Goal: Information Seeking & Learning: Learn about a topic

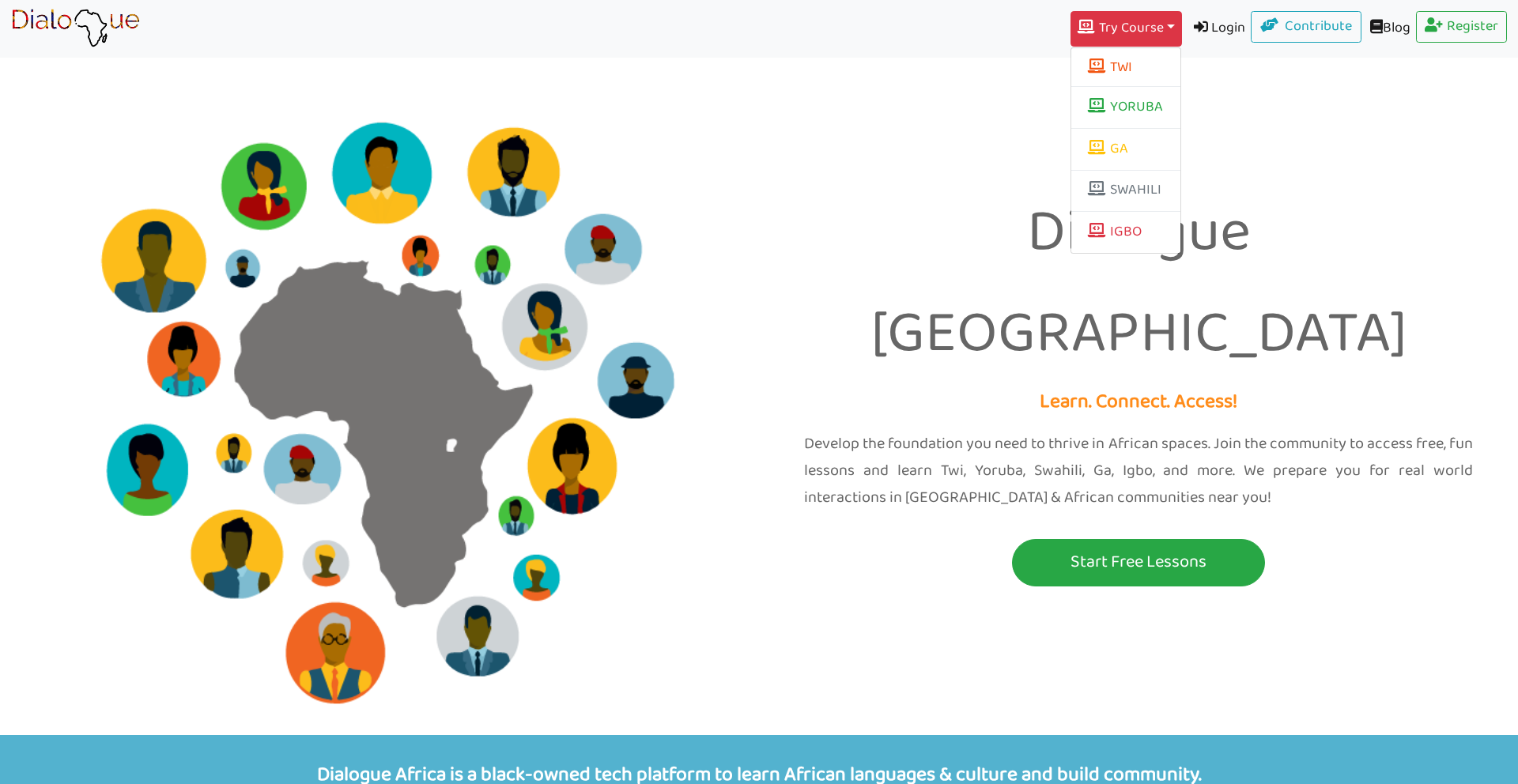
click at [1208, 14] on link "Login" at bounding box center [1216, 29] width 70 height 35
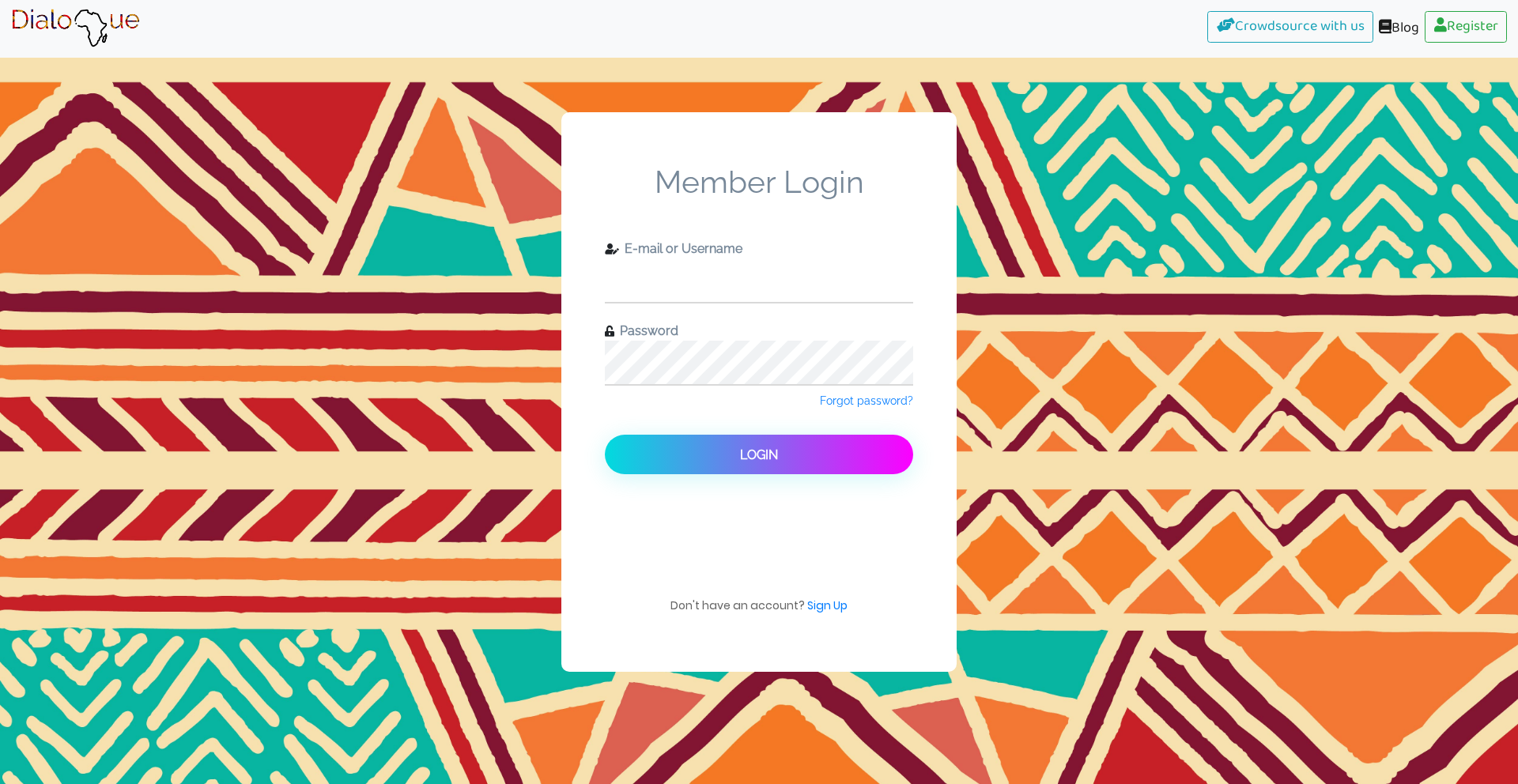
click at [735, 266] on input "text" at bounding box center [759, 280] width 308 height 44
type input "check11"
click at [605, 435] on button "Login" at bounding box center [759, 454] width 308 height 40
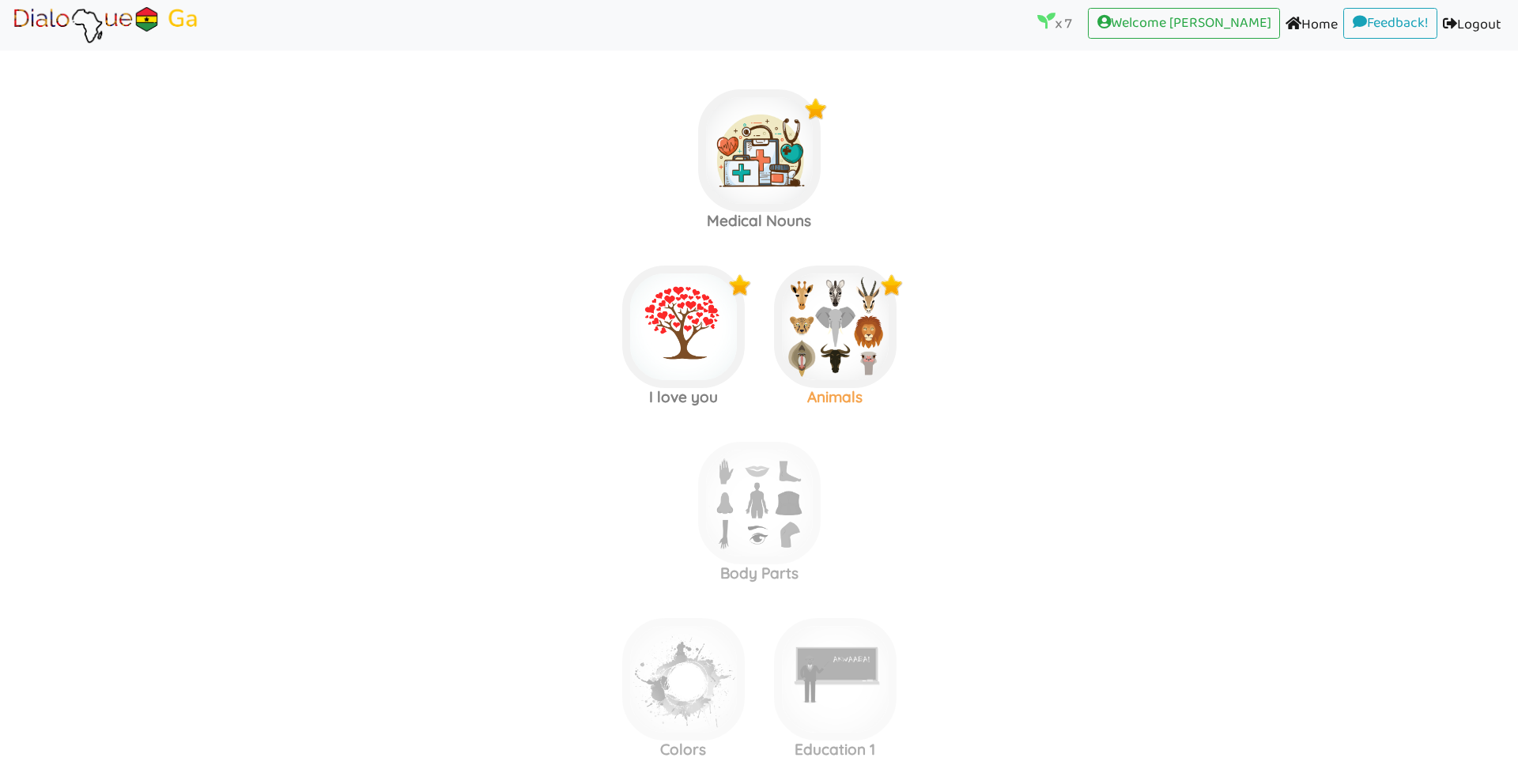
scroll to position [1549, 0]
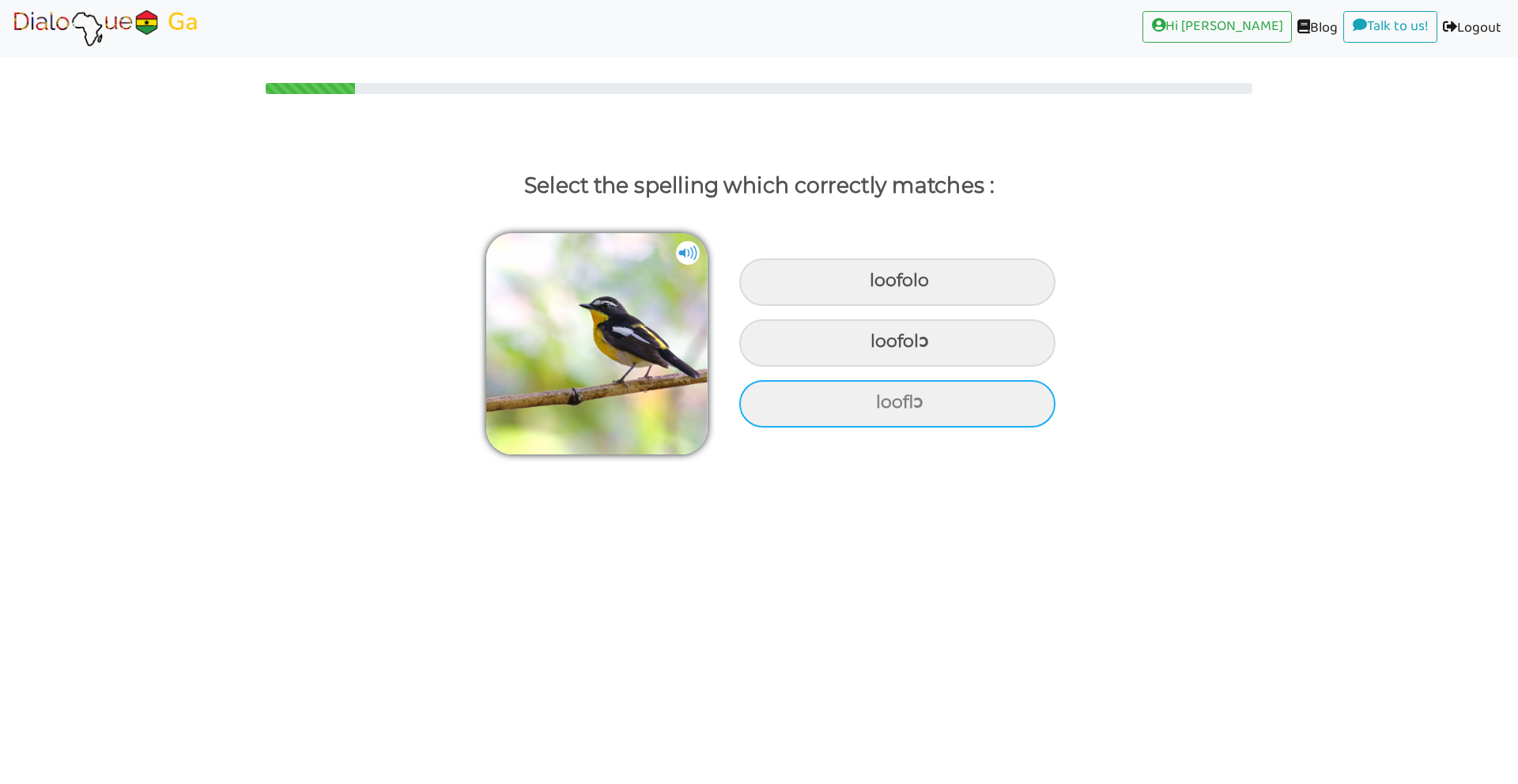
click at [855, 306] on div "looflɔ" at bounding box center [896, 282] width 316 height 47
click at [867, 286] on input "looflɔ" at bounding box center [872, 281] width 10 height 10
radio input "true"
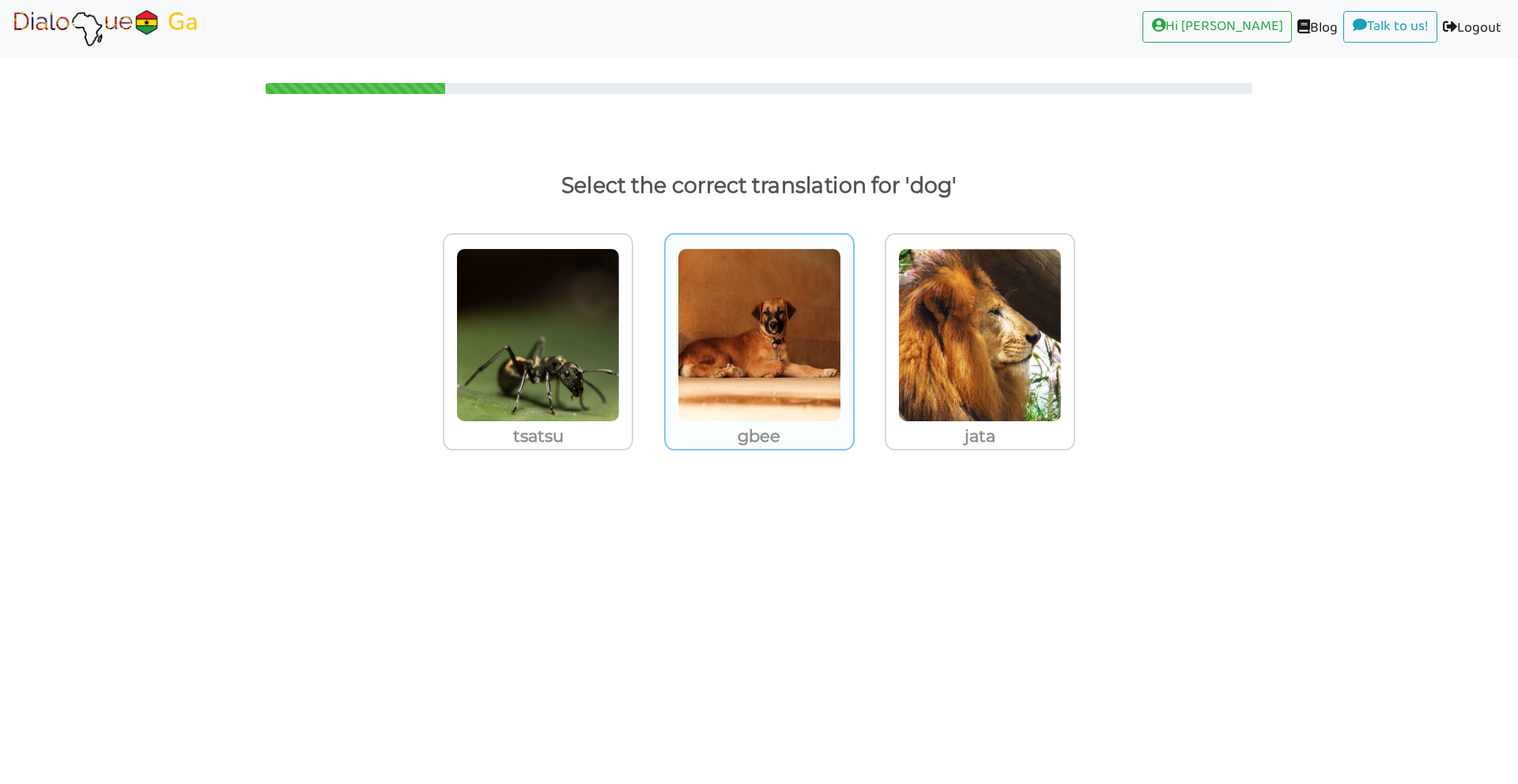
click at [620, 305] on img at bounding box center [537, 335] width 163 height 173
click at [644, 319] on input "gbee" at bounding box center [638, 325] width 12 height 12
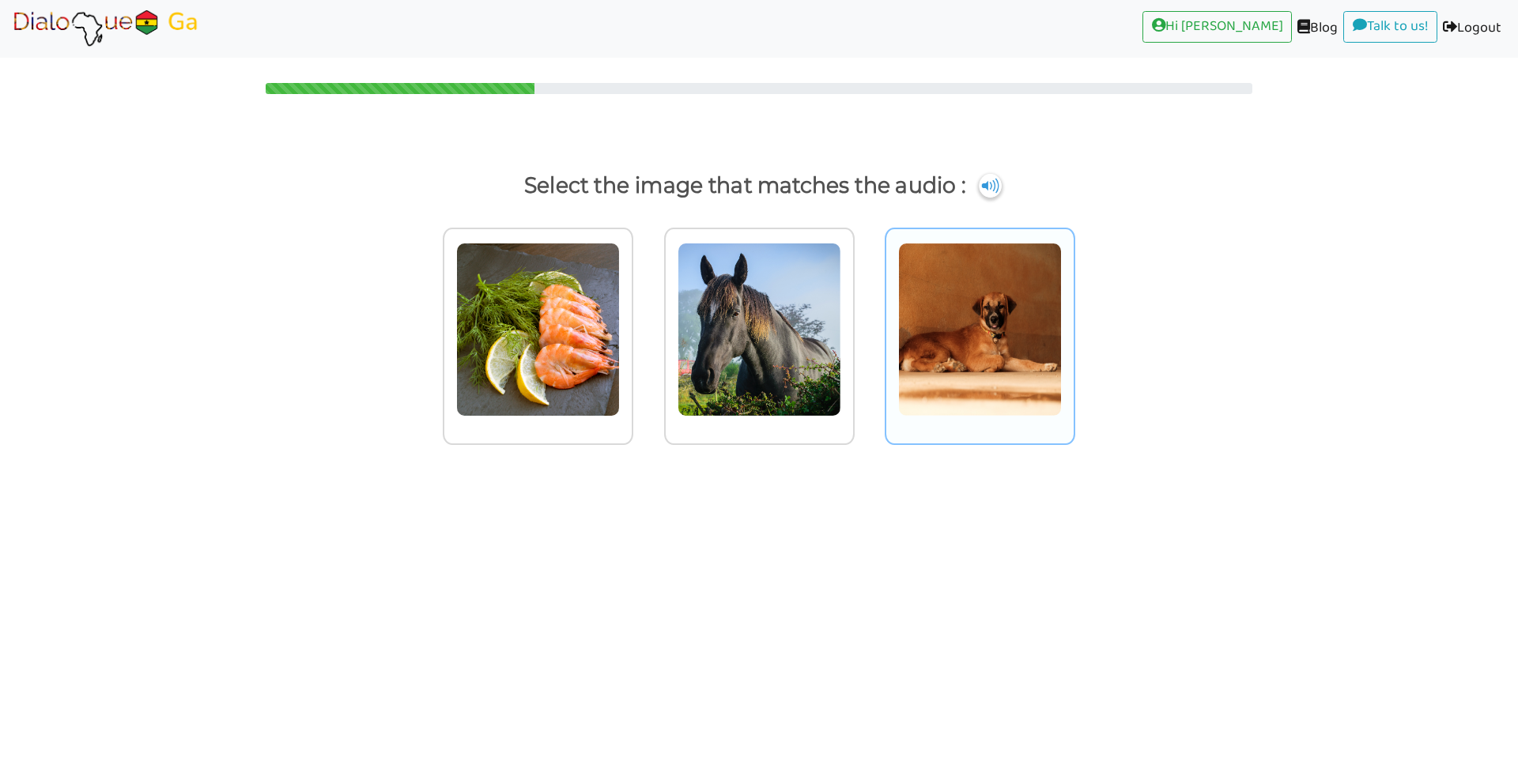
click at [620, 328] on img at bounding box center [537, 329] width 163 height 173
click at [644, 326] on input "radio" at bounding box center [638, 320] width 12 height 12
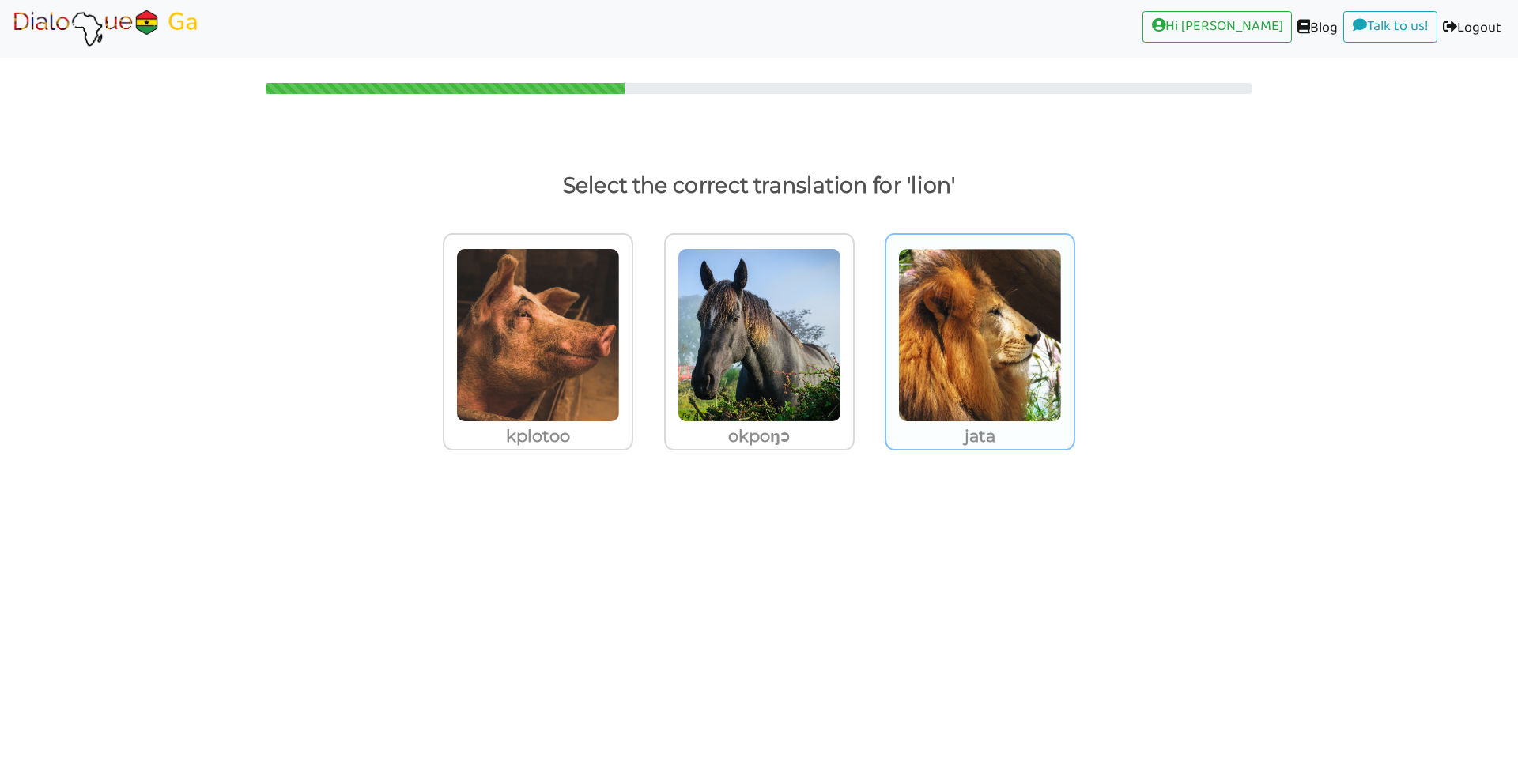
click at [620, 328] on img at bounding box center [537, 335] width 163 height 173
click at [644, 328] on input "jata" at bounding box center [638, 325] width 12 height 12
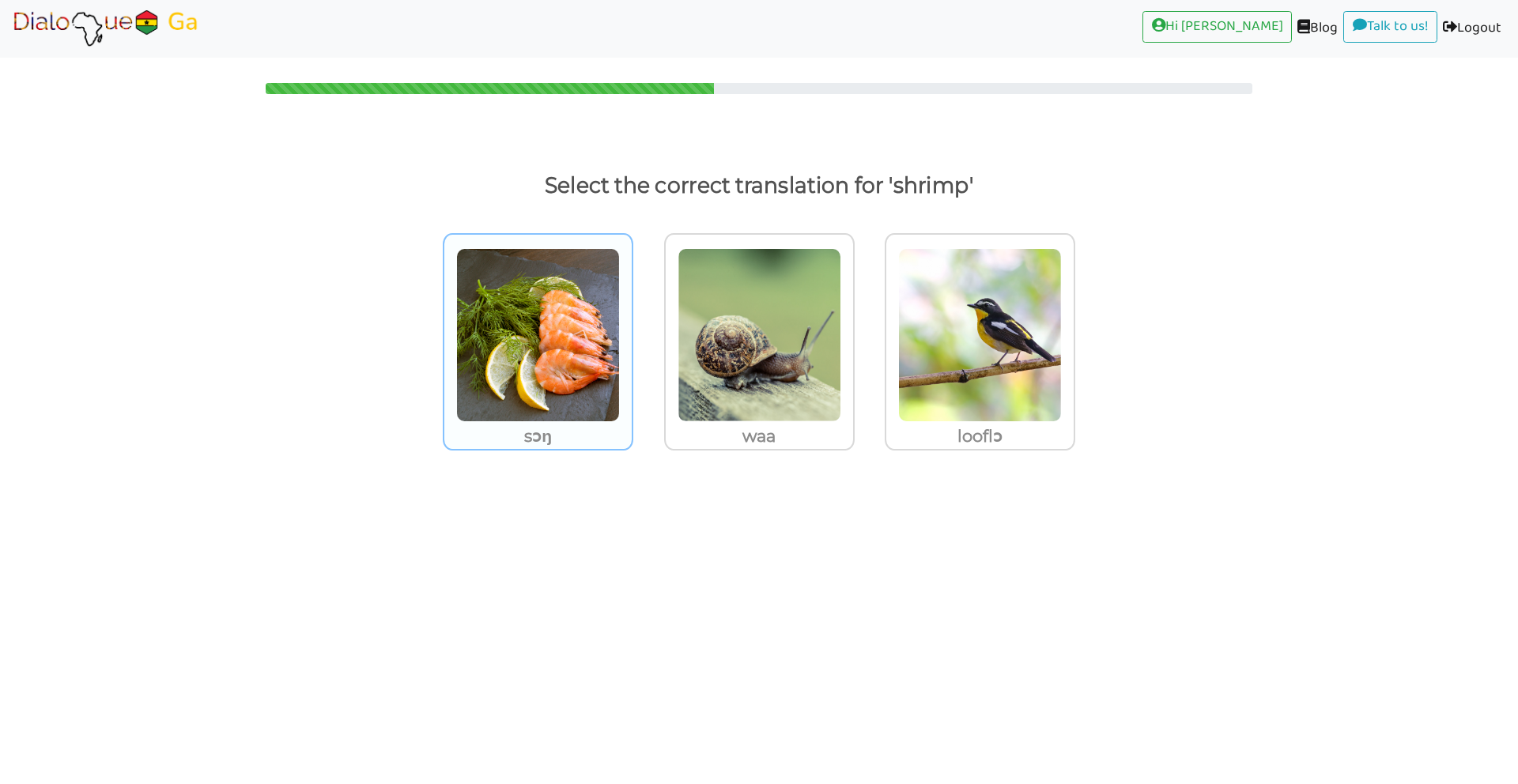
click at [610, 398] on img at bounding box center [537, 335] width 163 height 173
click at [632, 331] on input "sɔŋ" at bounding box center [638, 325] width 12 height 12
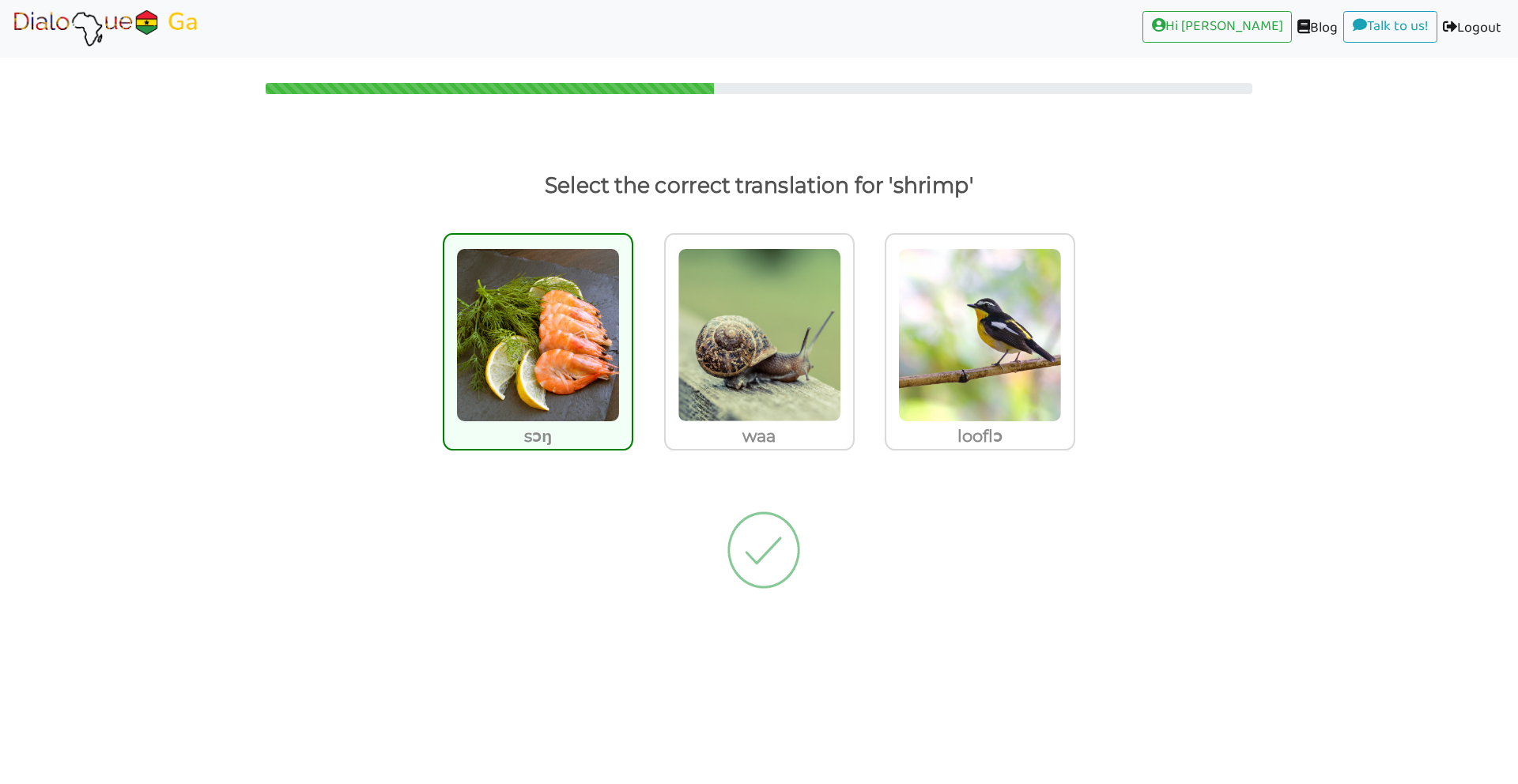
click at [610, 398] on img at bounding box center [537, 335] width 163 height 173
click at [632, 331] on input "sɔŋ" at bounding box center [638, 325] width 12 height 12
radio input "true"
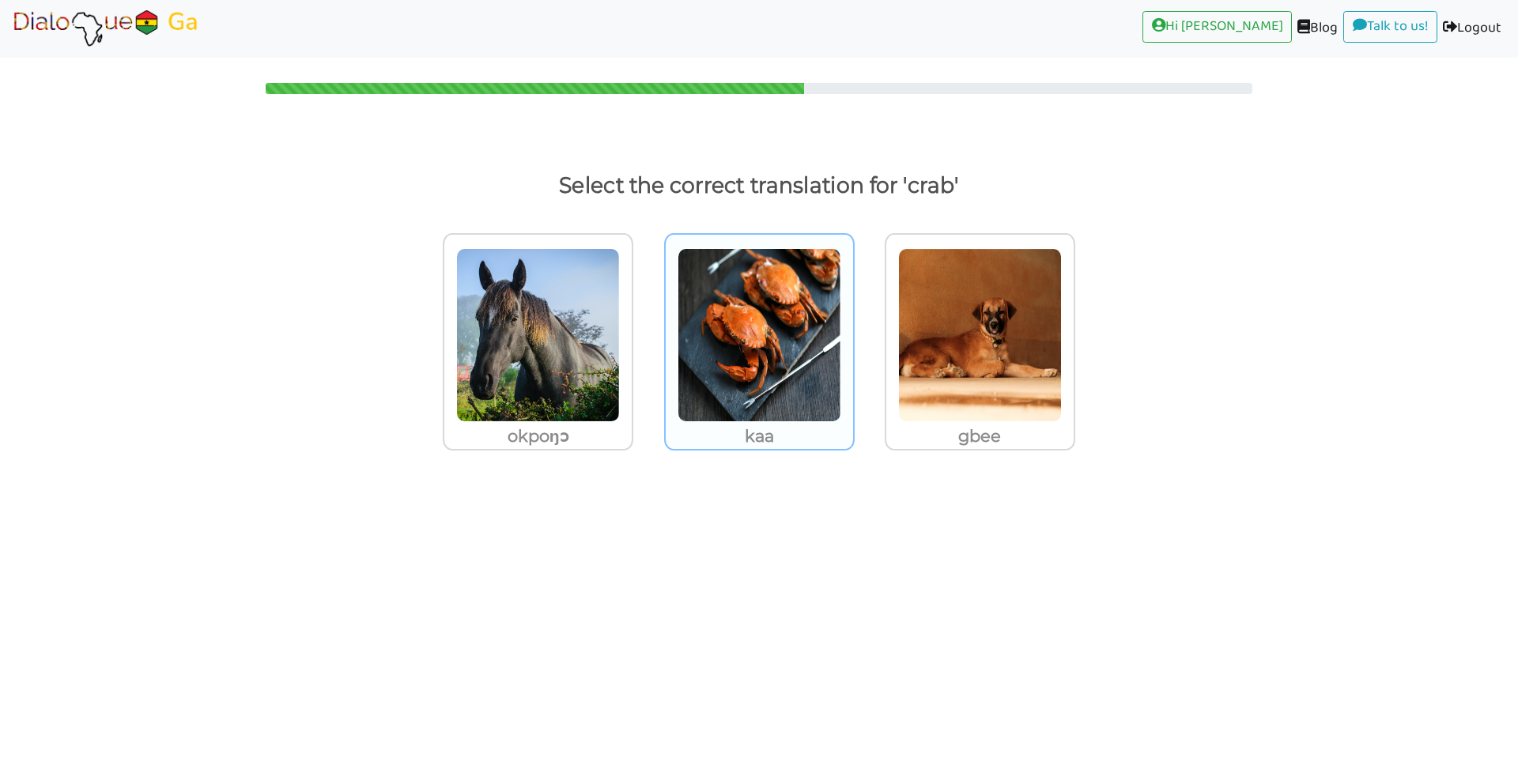
click at [620, 344] on img at bounding box center [537, 335] width 163 height 173
click at [644, 331] on input "kaa" at bounding box center [638, 325] width 12 height 12
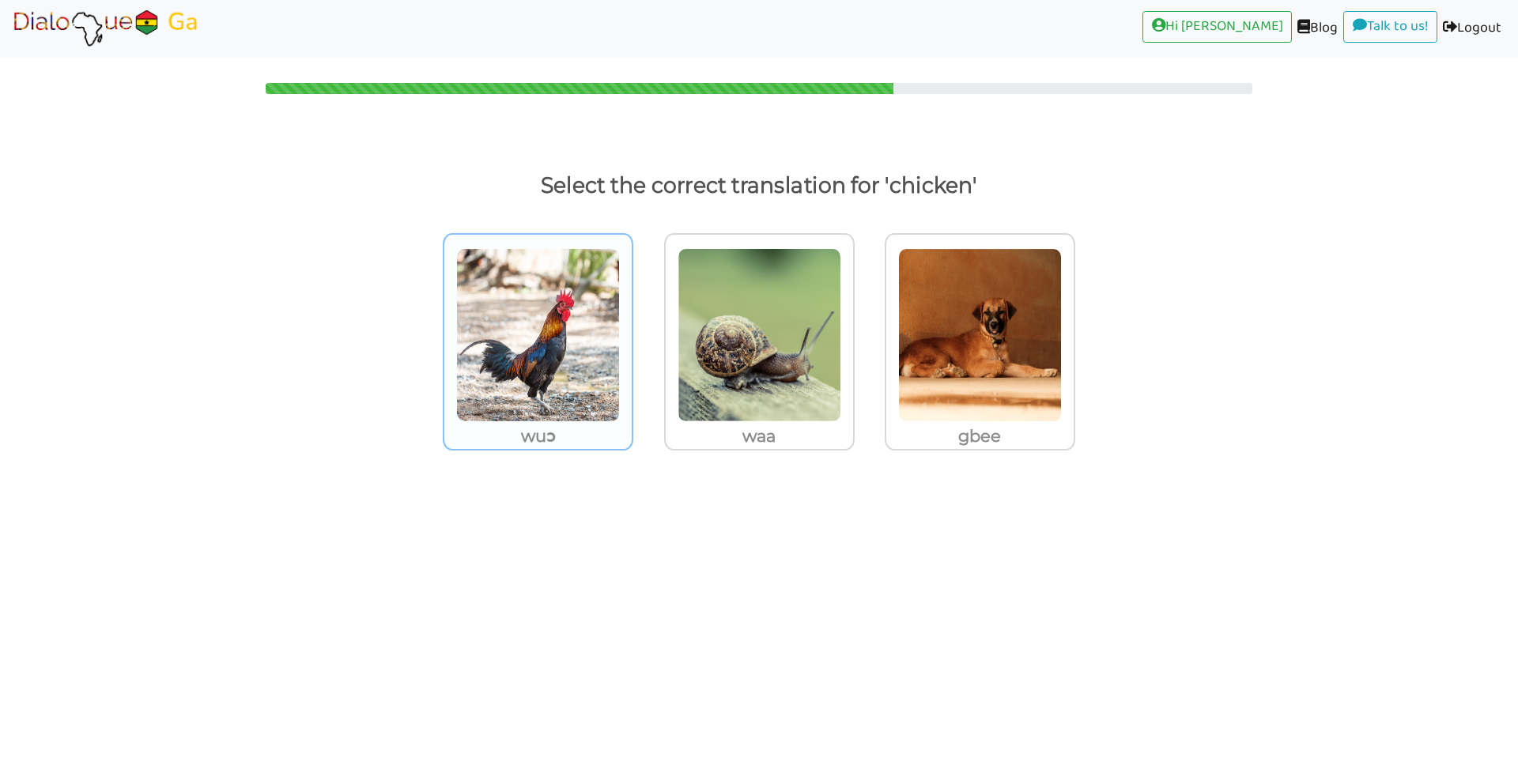
click at [514, 335] on img at bounding box center [537, 335] width 163 height 173
click at [632, 331] on input "wuɔ" at bounding box center [638, 325] width 12 height 12
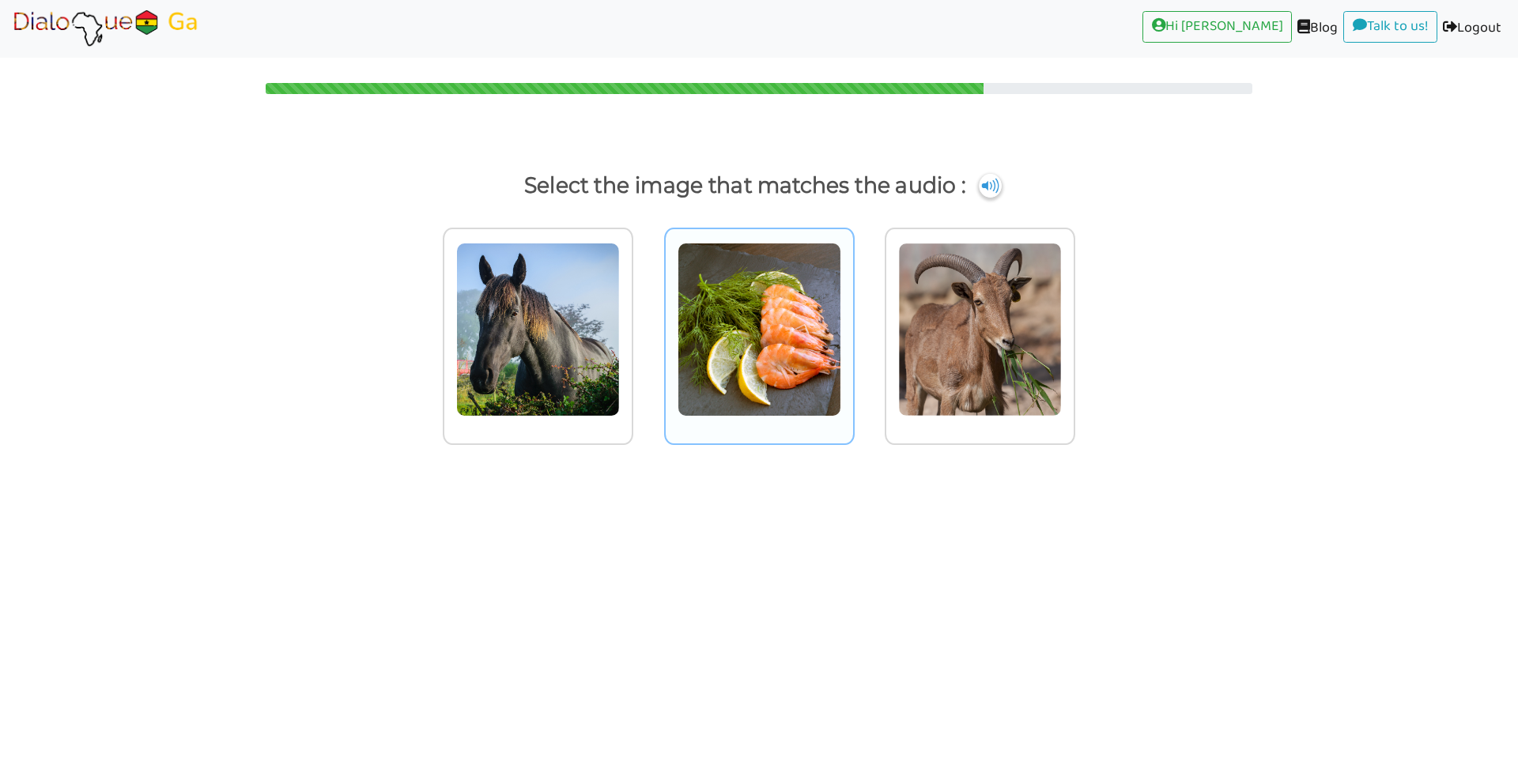
click at [620, 328] on img at bounding box center [537, 329] width 163 height 173
click at [644, 326] on input "radio" at bounding box center [638, 320] width 12 height 12
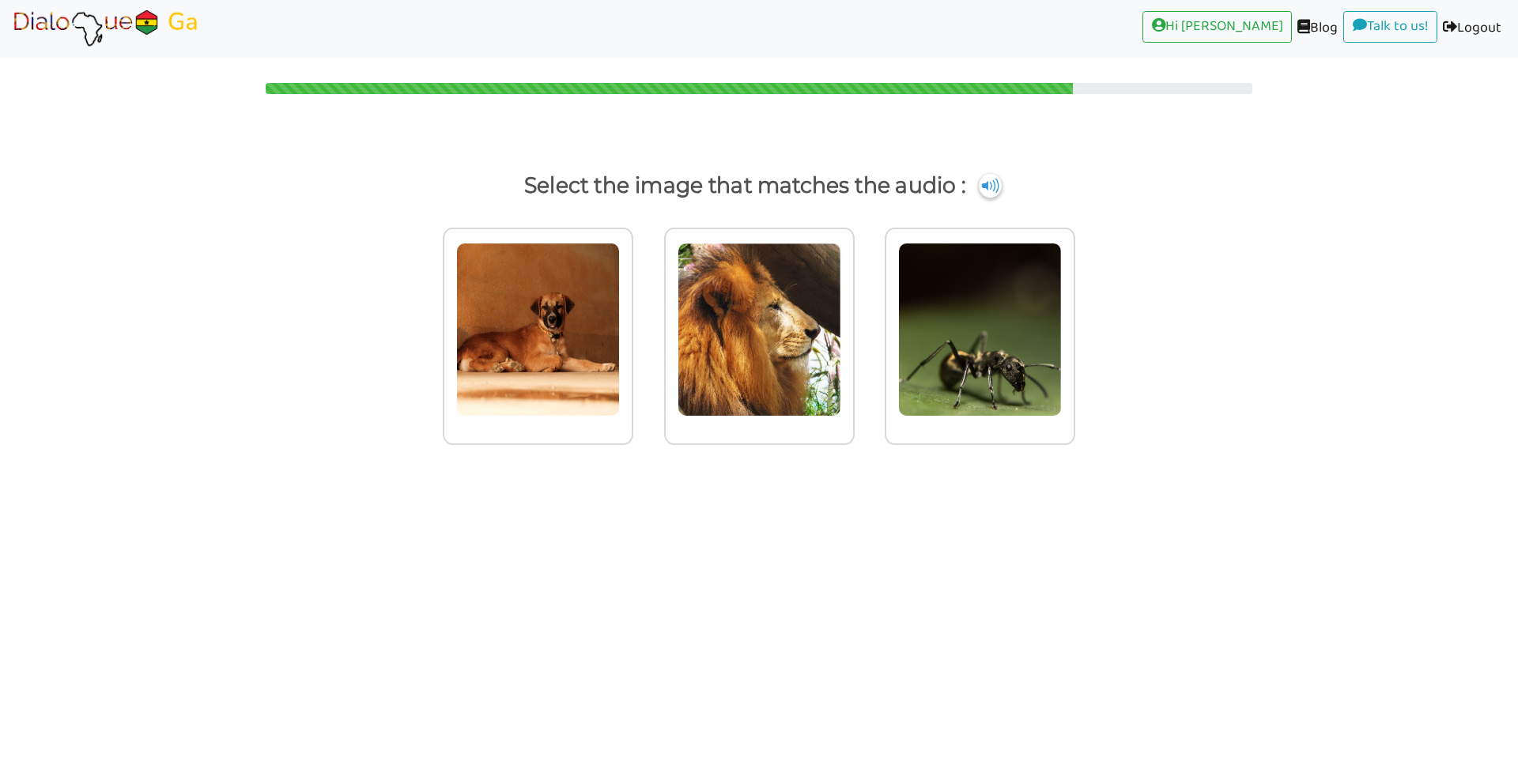
click at [620, 328] on img at bounding box center [537, 329] width 163 height 173
click at [644, 326] on input "radio" at bounding box center [638, 320] width 12 height 12
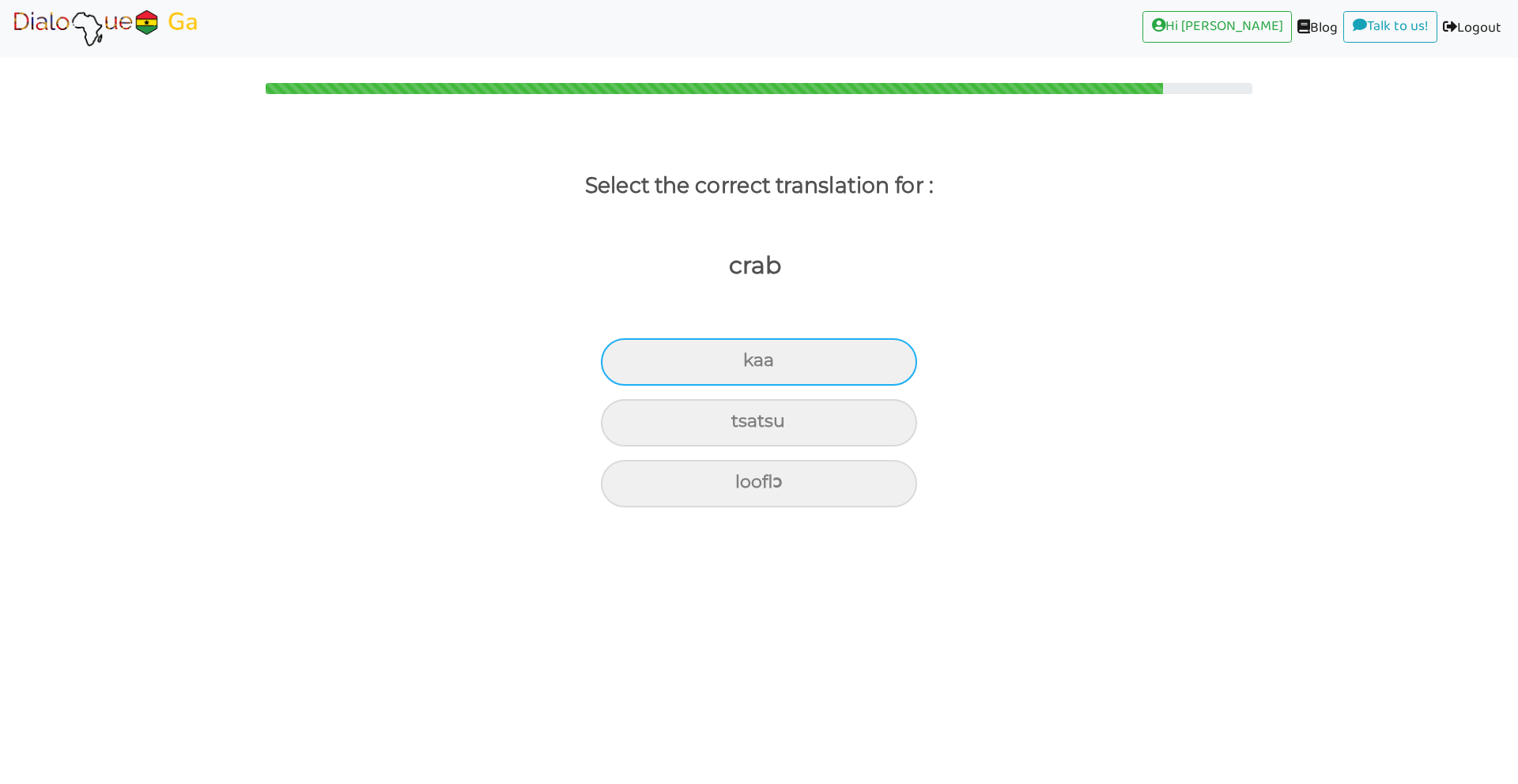
click at [775, 376] on div "kaa" at bounding box center [758, 362] width 316 height 47
click at [755, 365] on input "kaa" at bounding box center [750, 360] width 10 height 10
radio input "true"
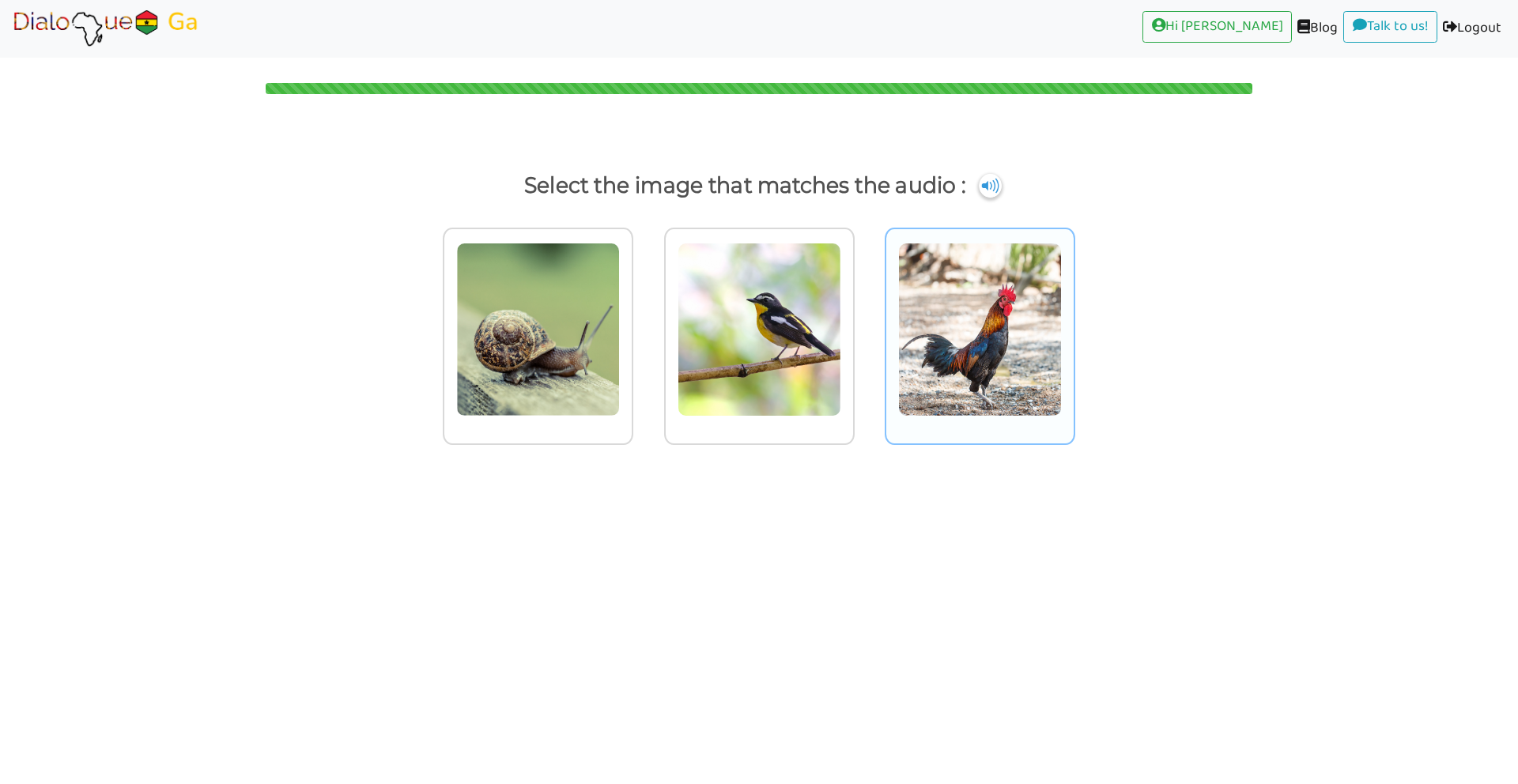
click at [620, 330] on img at bounding box center [537, 329] width 163 height 173
click at [644, 326] on input "radio" at bounding box center [638, 320] width 12 height 12
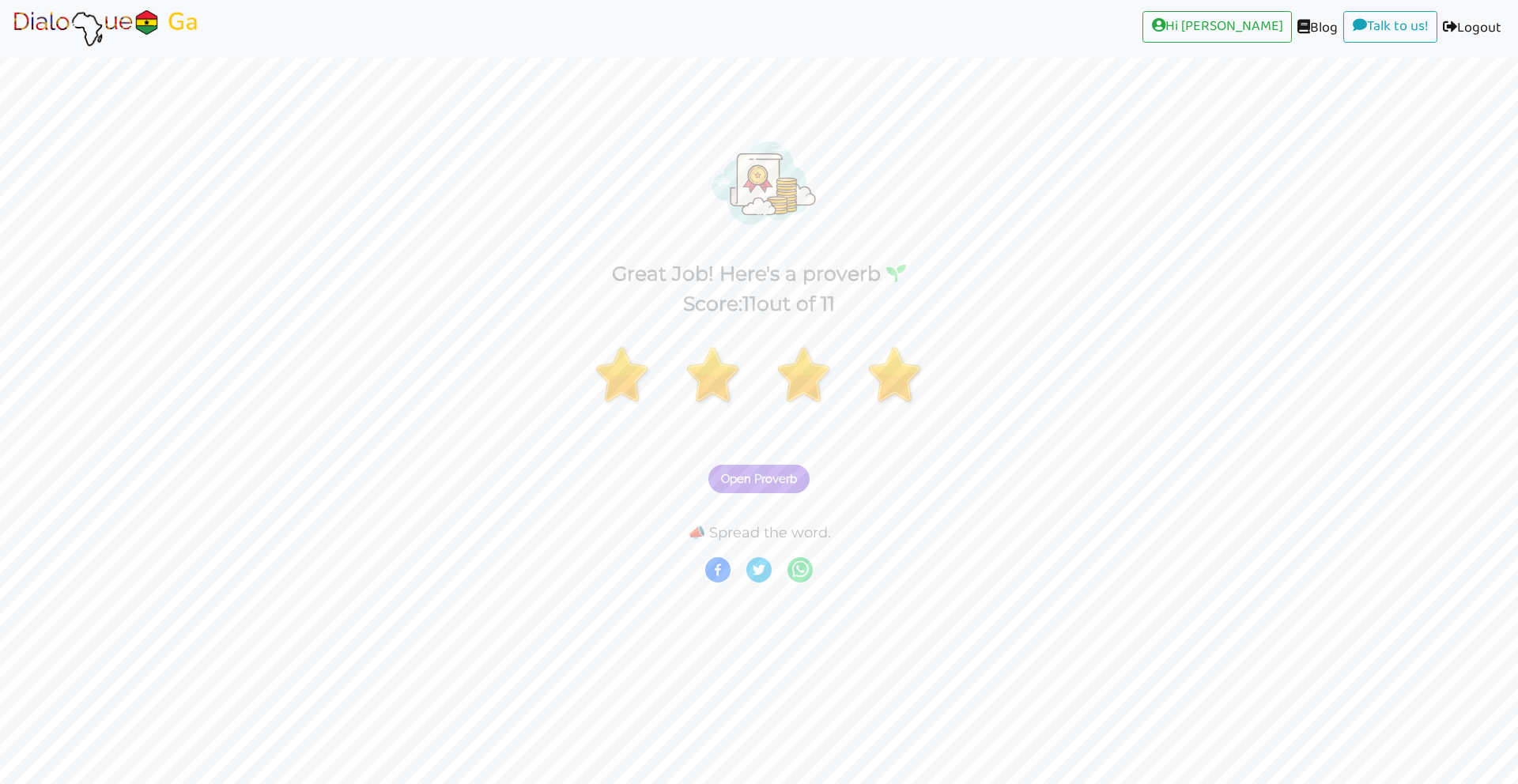
click at [783, 475] on span "Open Proverb" at bounding box center [759, 478] width 76 height 14
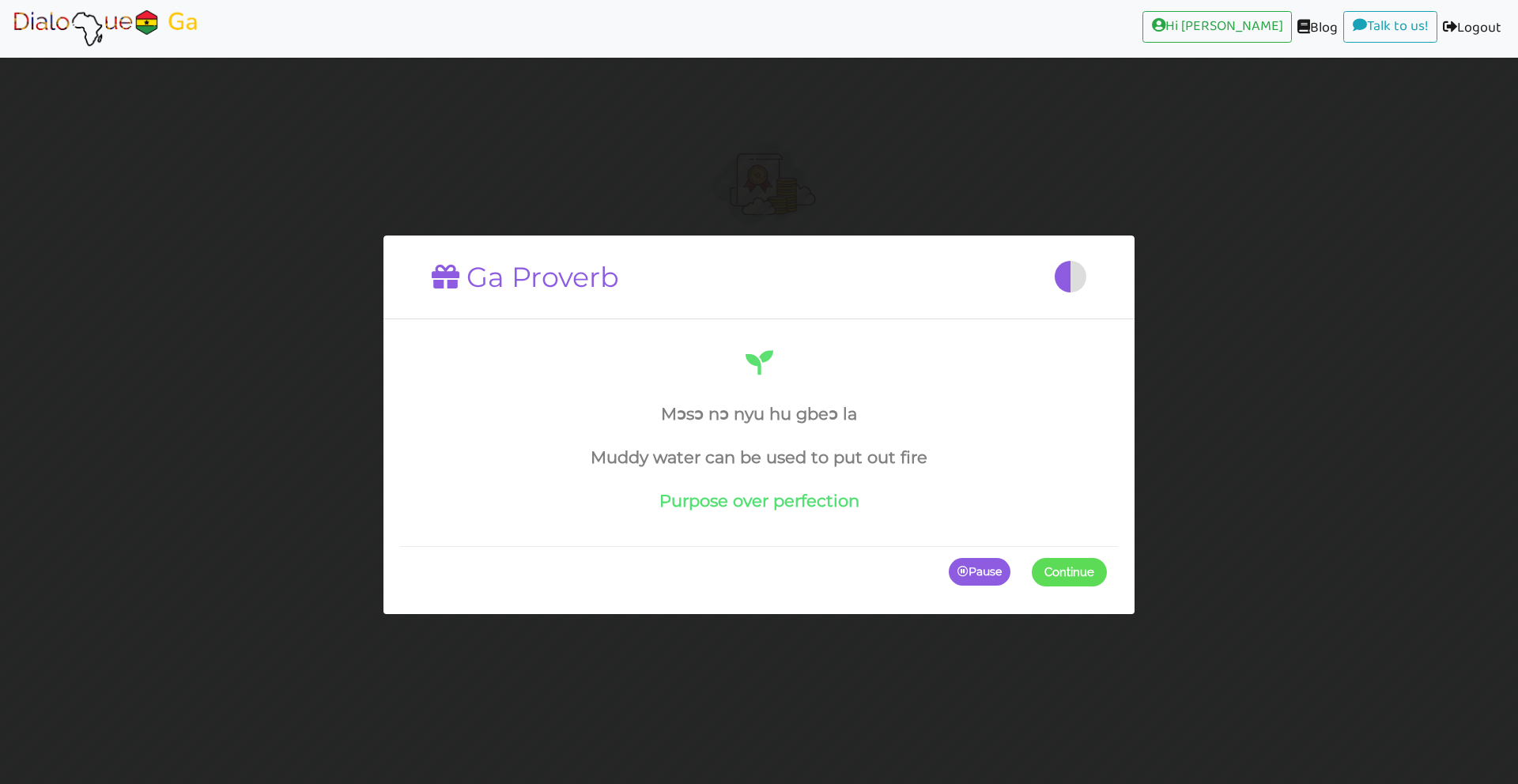
click at [1107, 570] on span at bounding box center [1107, 572] width 0 height 29
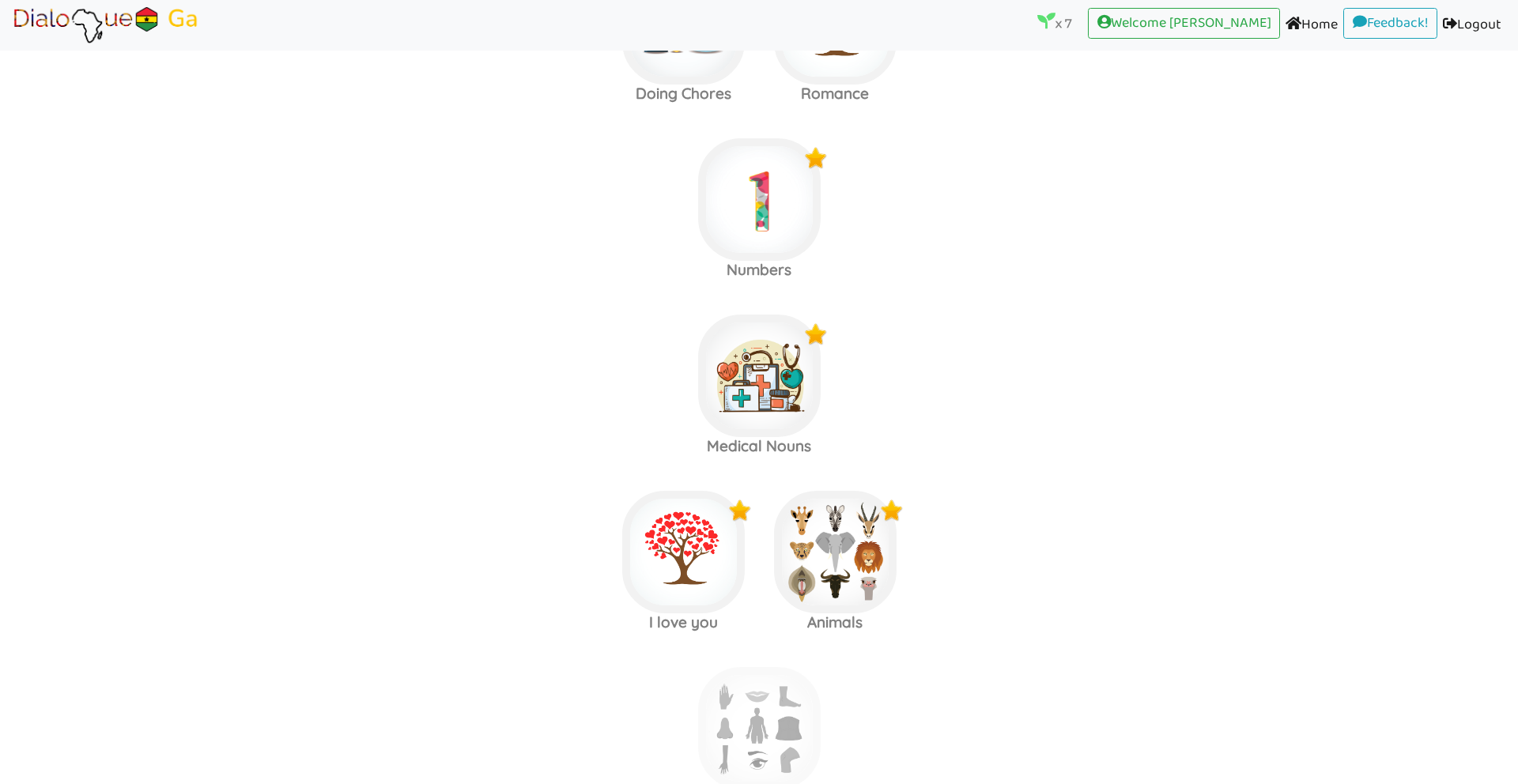
scroll to position [1188, 0]
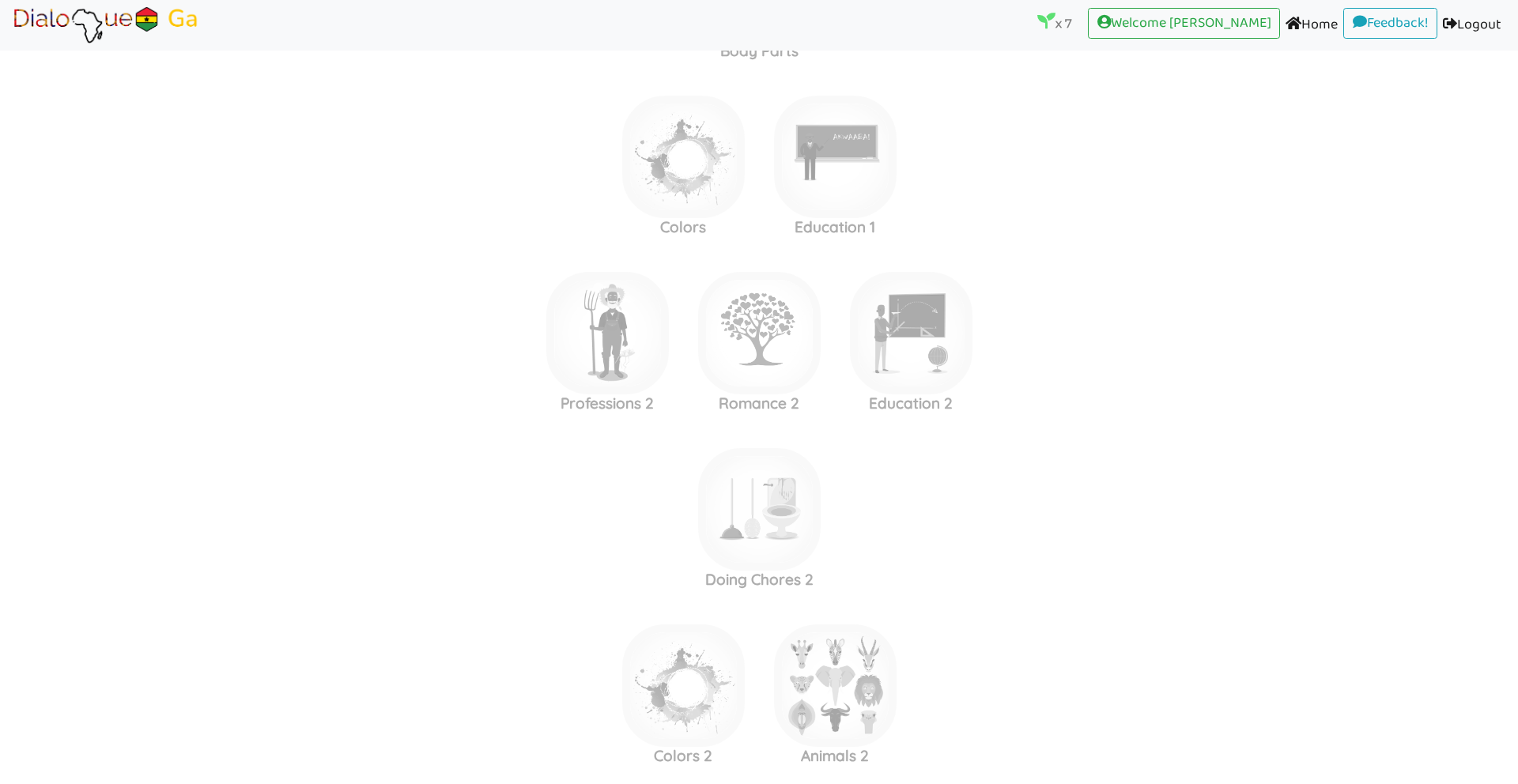
scroll to position [1667, 0]
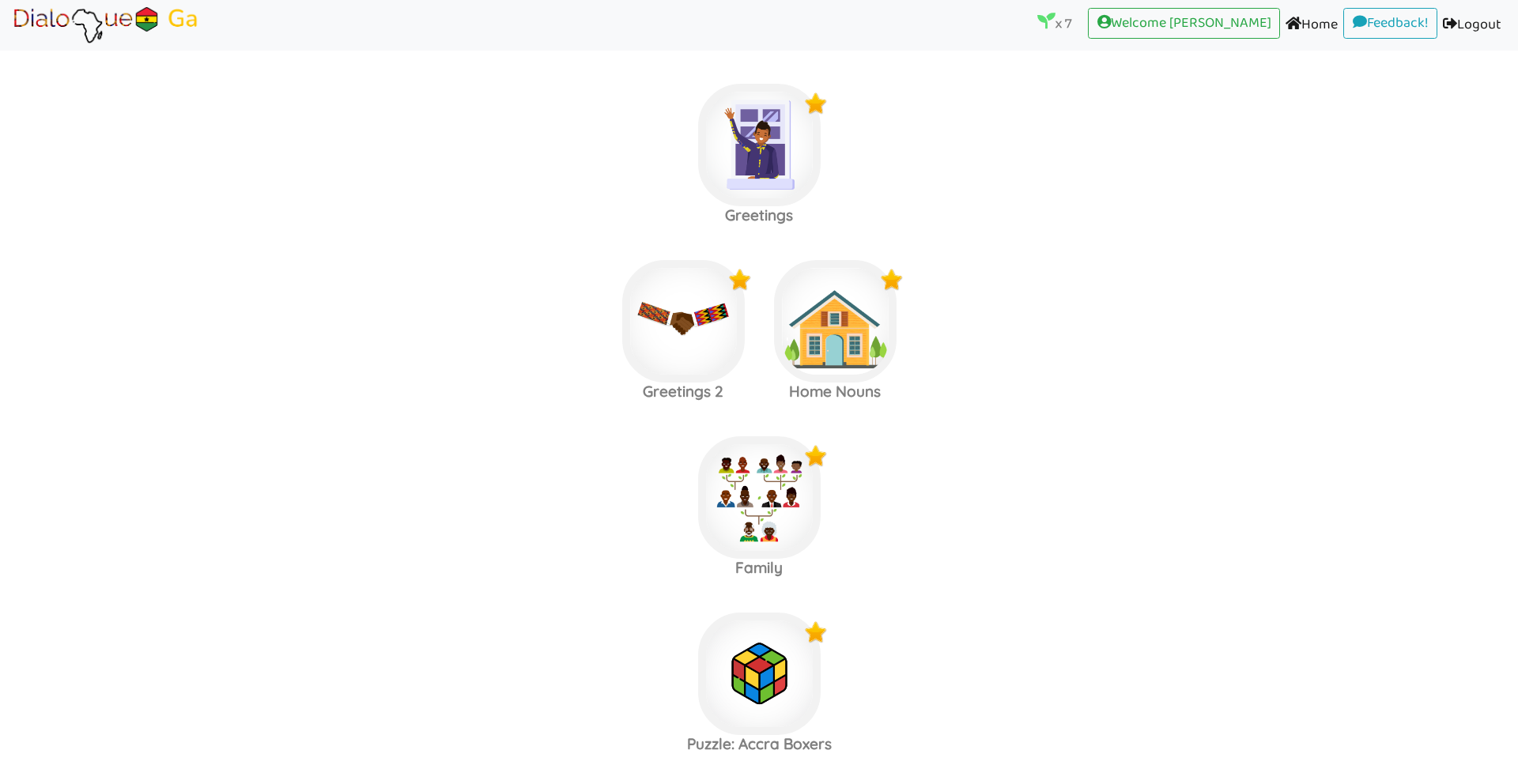
click at [11, 45] on area at bounding box center [11, 45] width 0 height 0
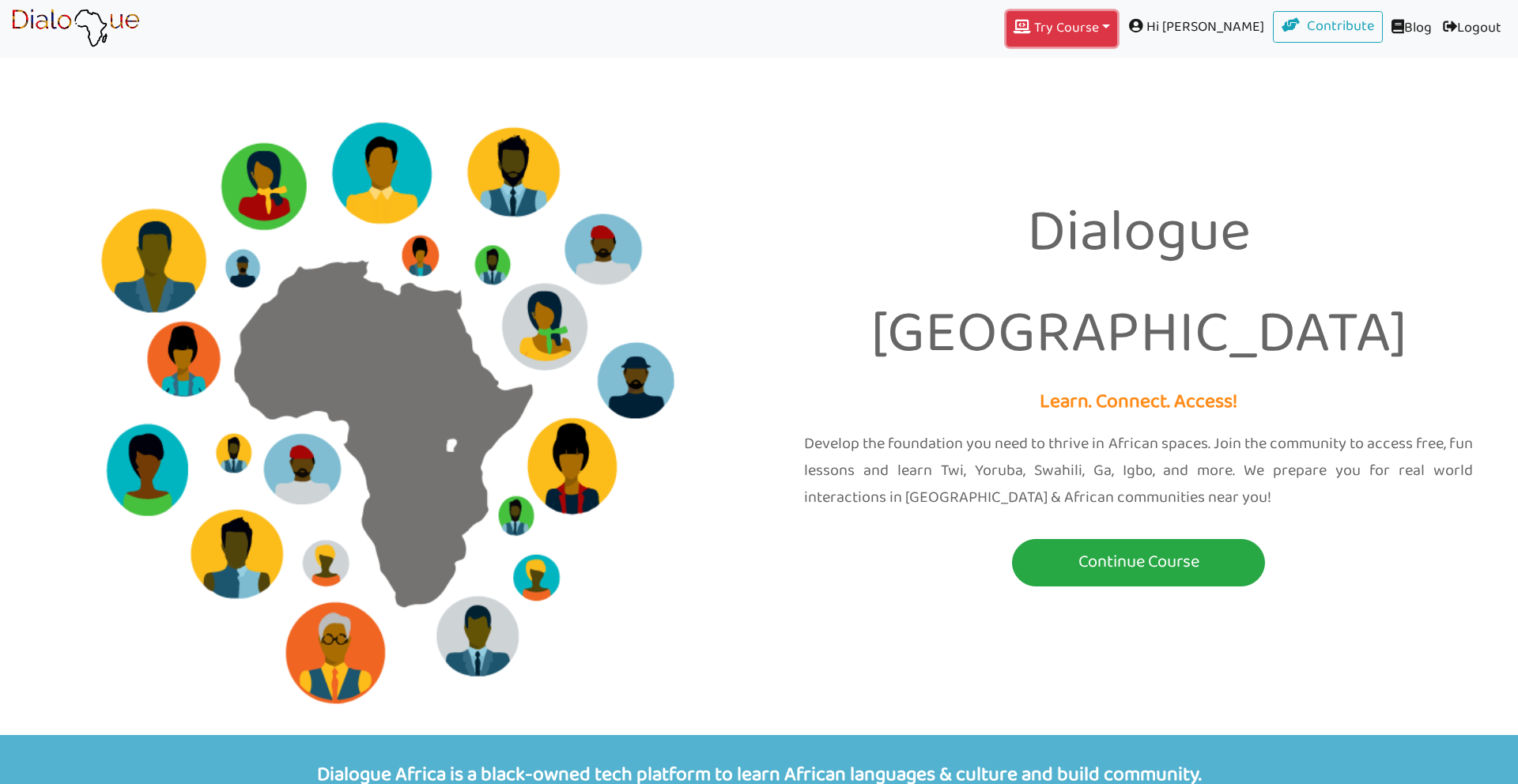
click at [1117, 28] on button "Try Course Toggle Dropdown" at bounding box center [1061, 29] width 110 height 35
click at [1116, 105] on link "YORUBA" at bounding box center [1062, 108] width 110 height 30
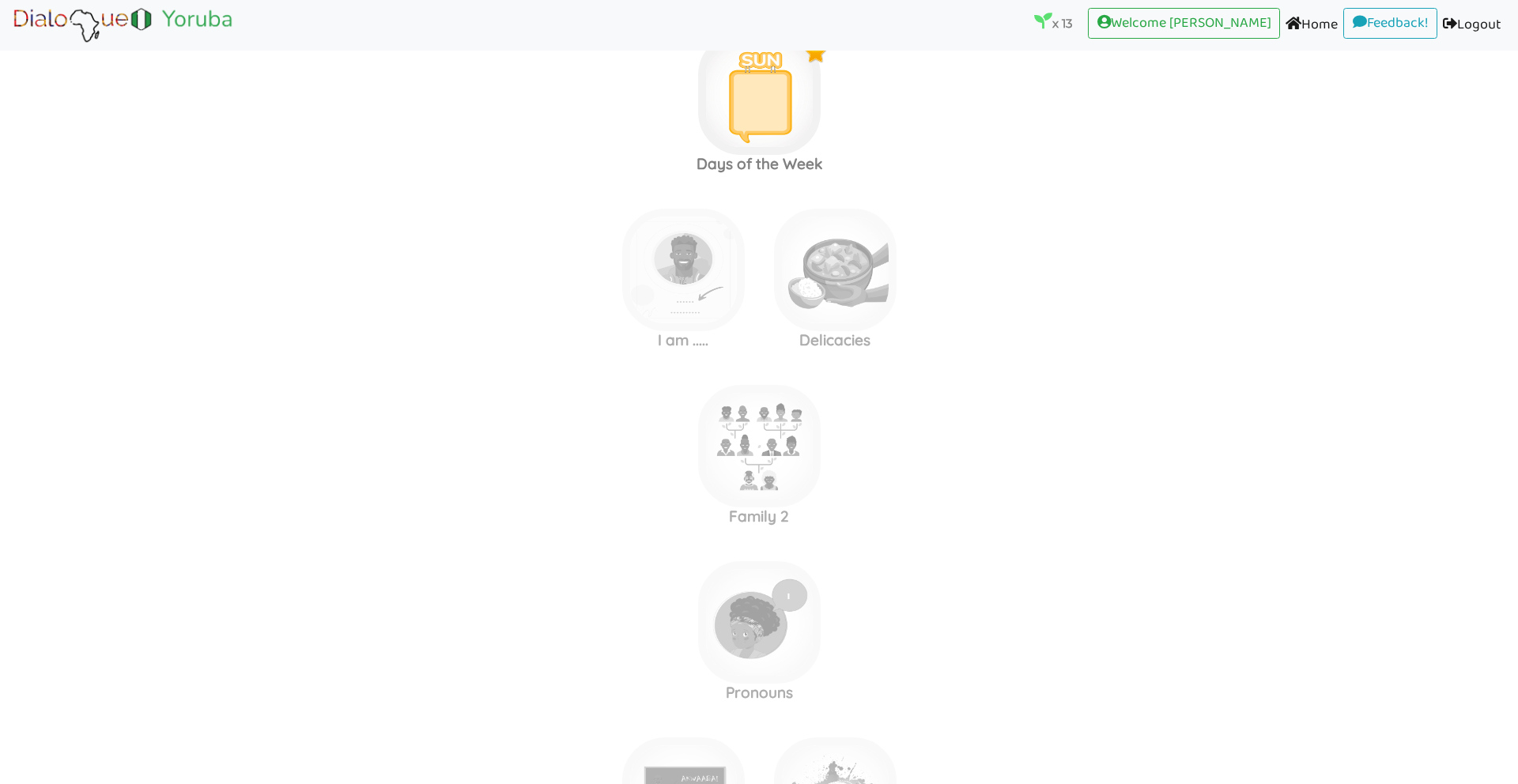
scroll to position [2643, 0]
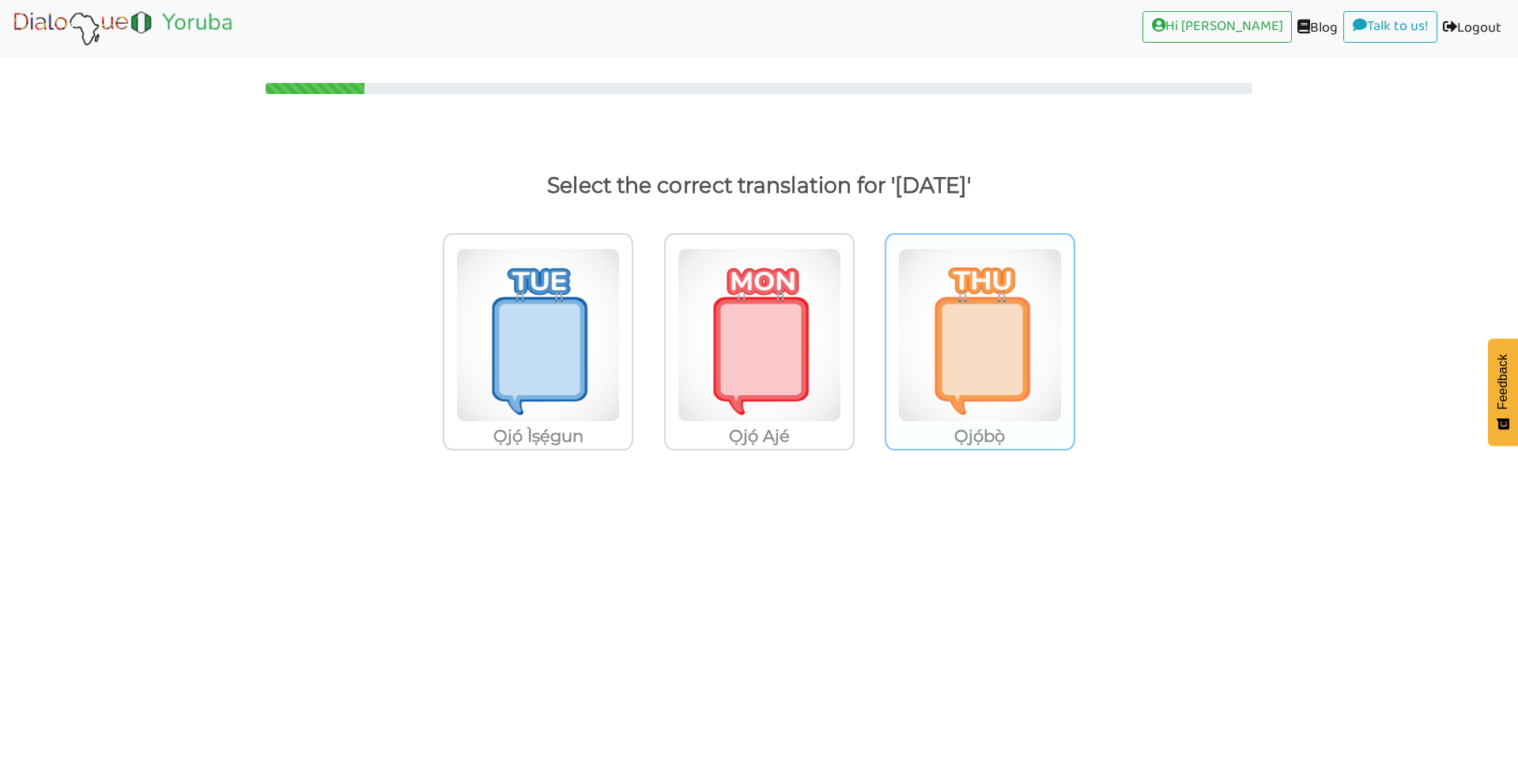
click at [620, 339] on img at bounding box center [537, 335] width 163 height 173
click at [644, 331] on input "Ọjọ́bọ̀" at bounding box center [638, 325] width 12 height 12
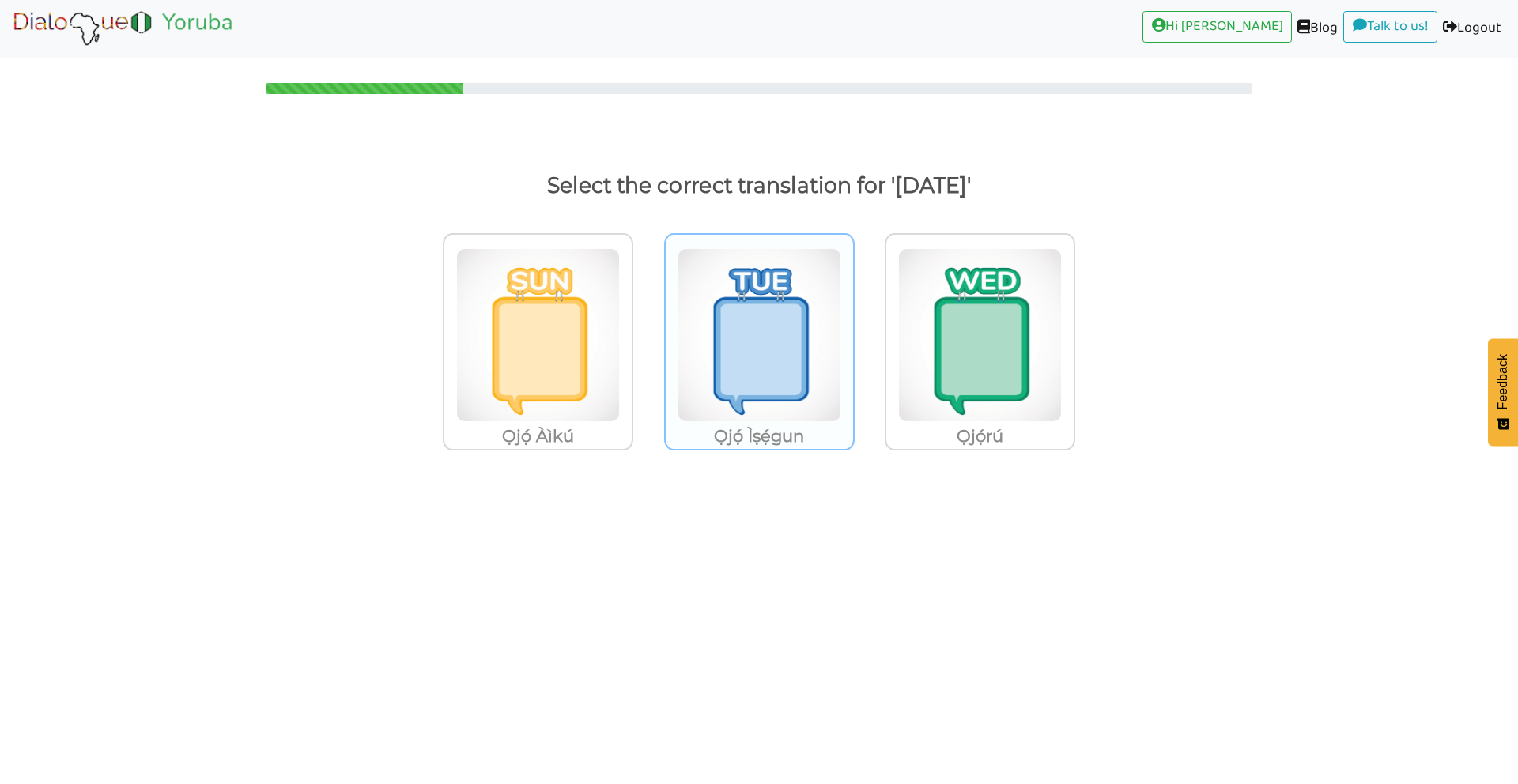
click at [620, 329] on img at bounding box center [537, 335] width 163 height 173
click at [644, 329] on input "Ọjọ́ Ìṣẹ́gun" at bounding box center [638, 325] width 12 height 12
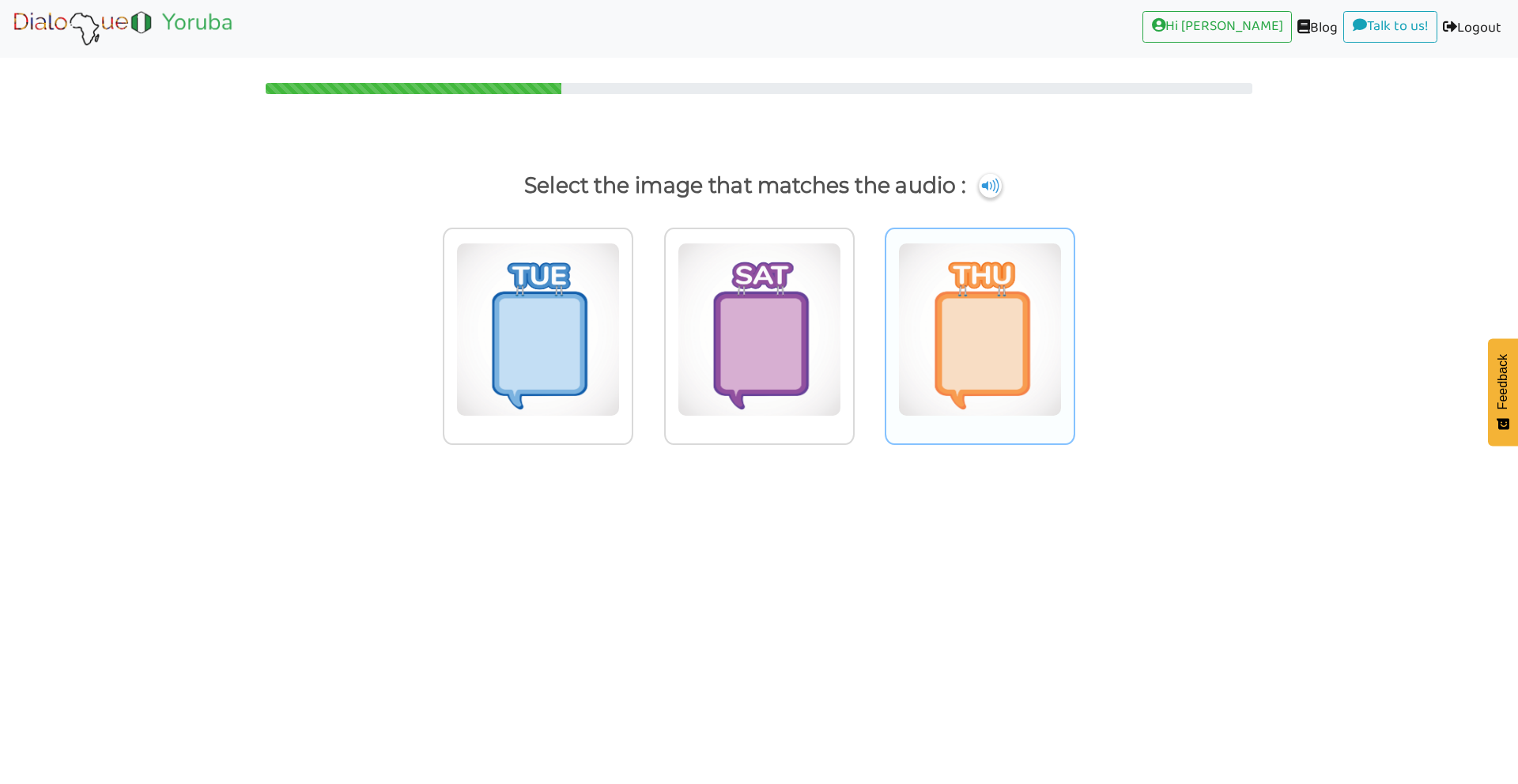
click at [620, 334] on img at bounding box center [537, 329] width 163 height 173
click at [644, 326] on input "radio" at bounding box center [638, 320] width 12 height 12
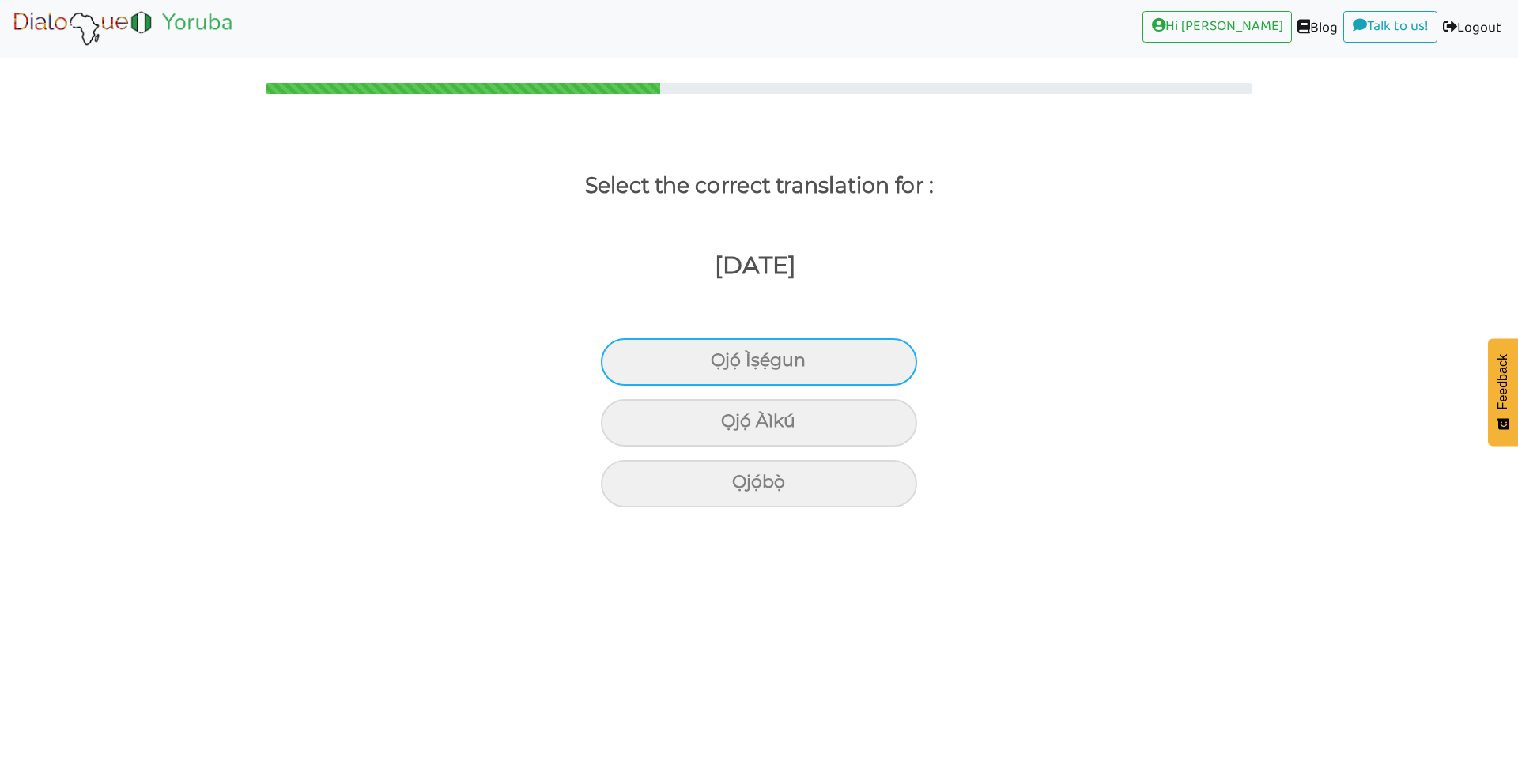
click at [831, 364] on div "Ọjọ́ Ìṣẹ́gun" at bounding box center [758, 362] width 316 height 47
click at [723, 364] on input "Ọjọ́ Ìṣẹ́gun" at bounding box center [718, 360] width 10 height 10
radio input "true"
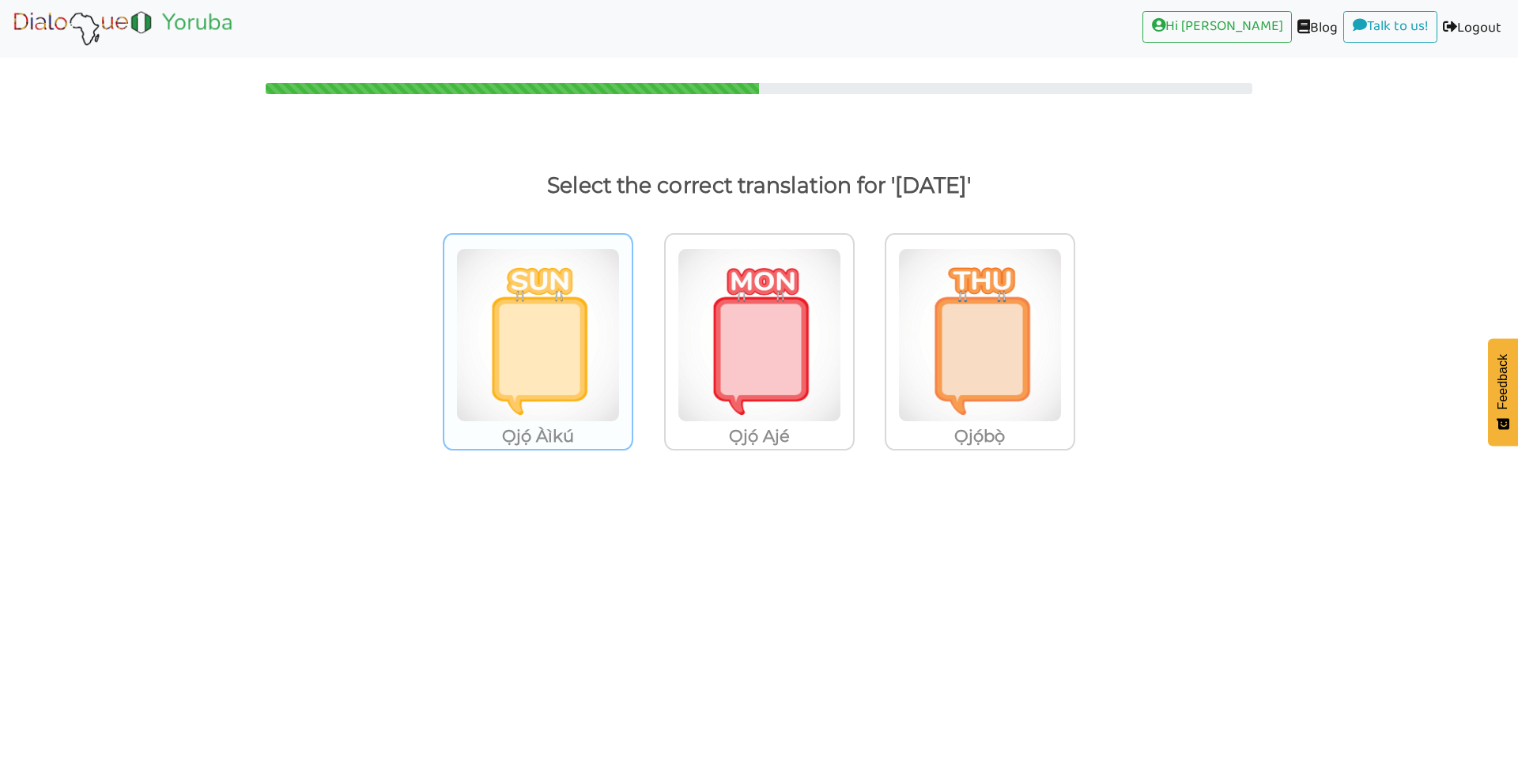
click at [554, 369] on img at bounding box center [537, 335] width 163 height 173
click at [632, 331] on input "Ọjọ́ Àìkú" at bounding box center [638, 325] width 12 height 12
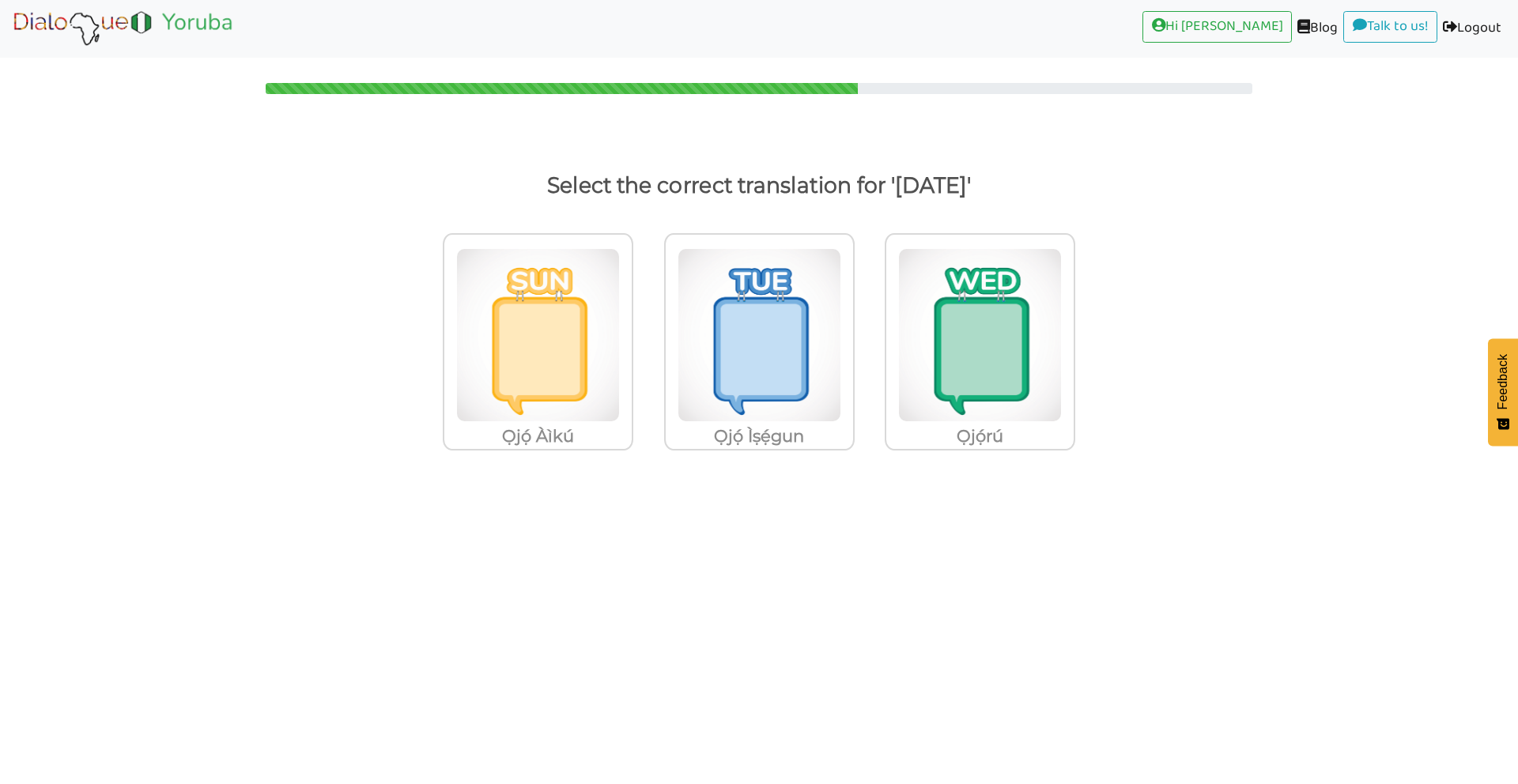
click at [873, 351] on label "Ọjọ́rú" at bounding box center [980, 351] width 221 height 267
click at [644, 331] on input "Ọjọ́rú" at bounding box center [638, 325] width 12 height 12
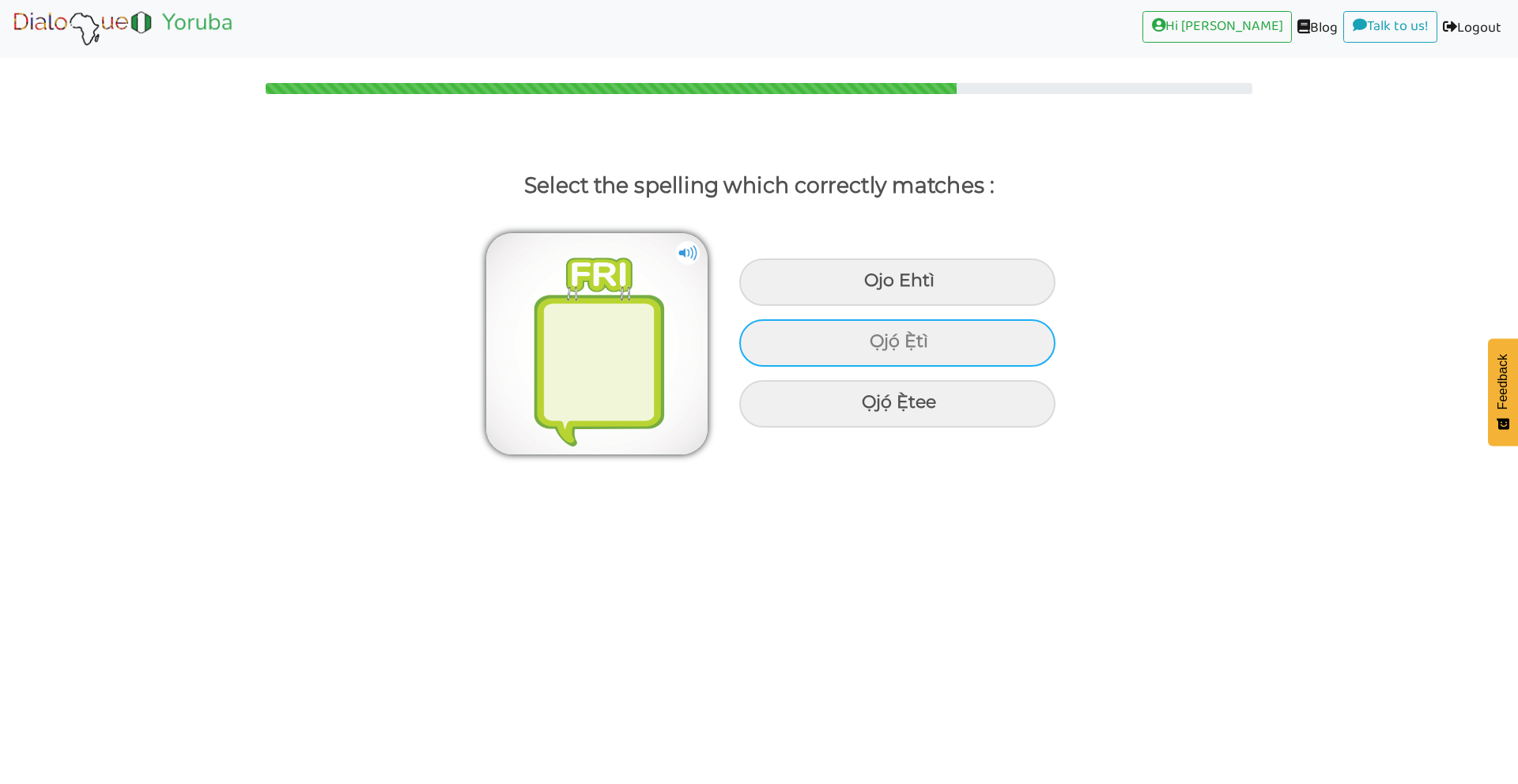
click at [913, 306] on div "Ọjọ́ Ẹ̀tì" at bounding box center [896, 282] width 316 height 47
click at [871, 286] on input "Ọjọ́ Ẹ̀tì" at bounding box center [866, 281] width 10 height 10
radio input "true"
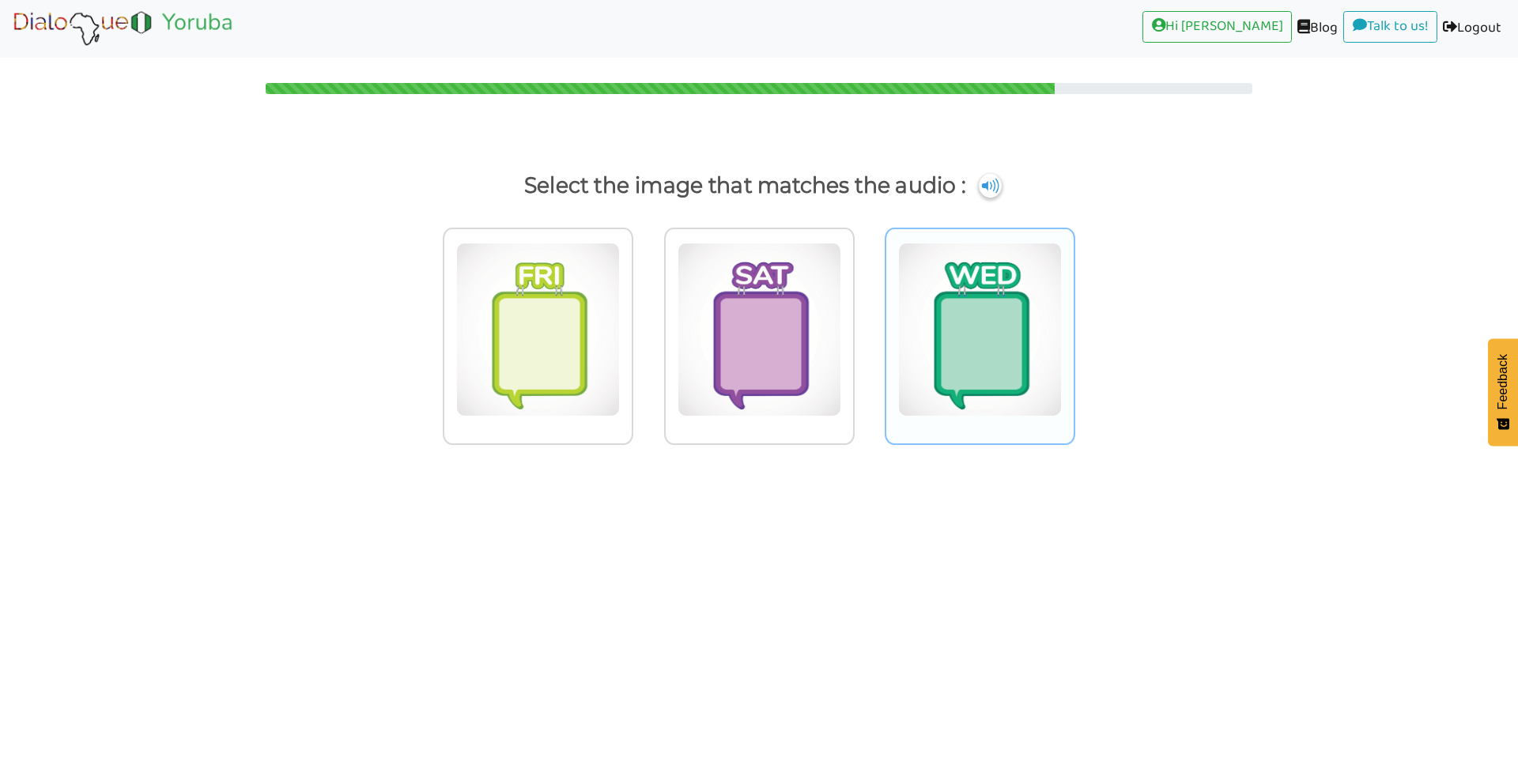
click at [620, 295] on img at bounding box center [537, 329] width 163 height 173
click at [644, 314] on input "radio" at bounding box center [638, 320] width 12 height 12
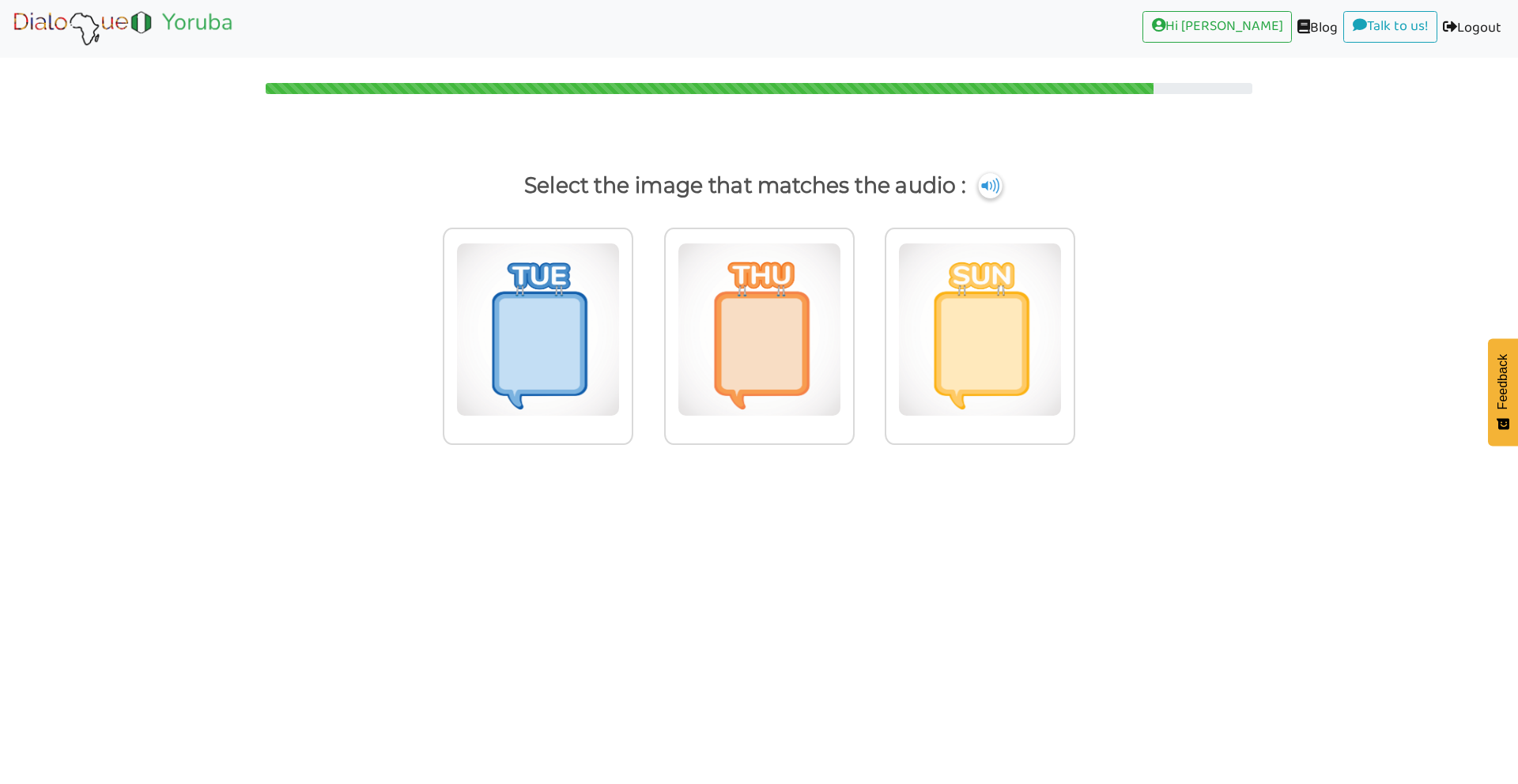
click at [980, 190] on img at bounding box center [990, 186] width 24 height 25
click at [620, 309] on img at bounding box center [537, 329] width 163 height 173
click at [644, 314] on input "radio" at bounding box center [638, 320] width 12 height 12
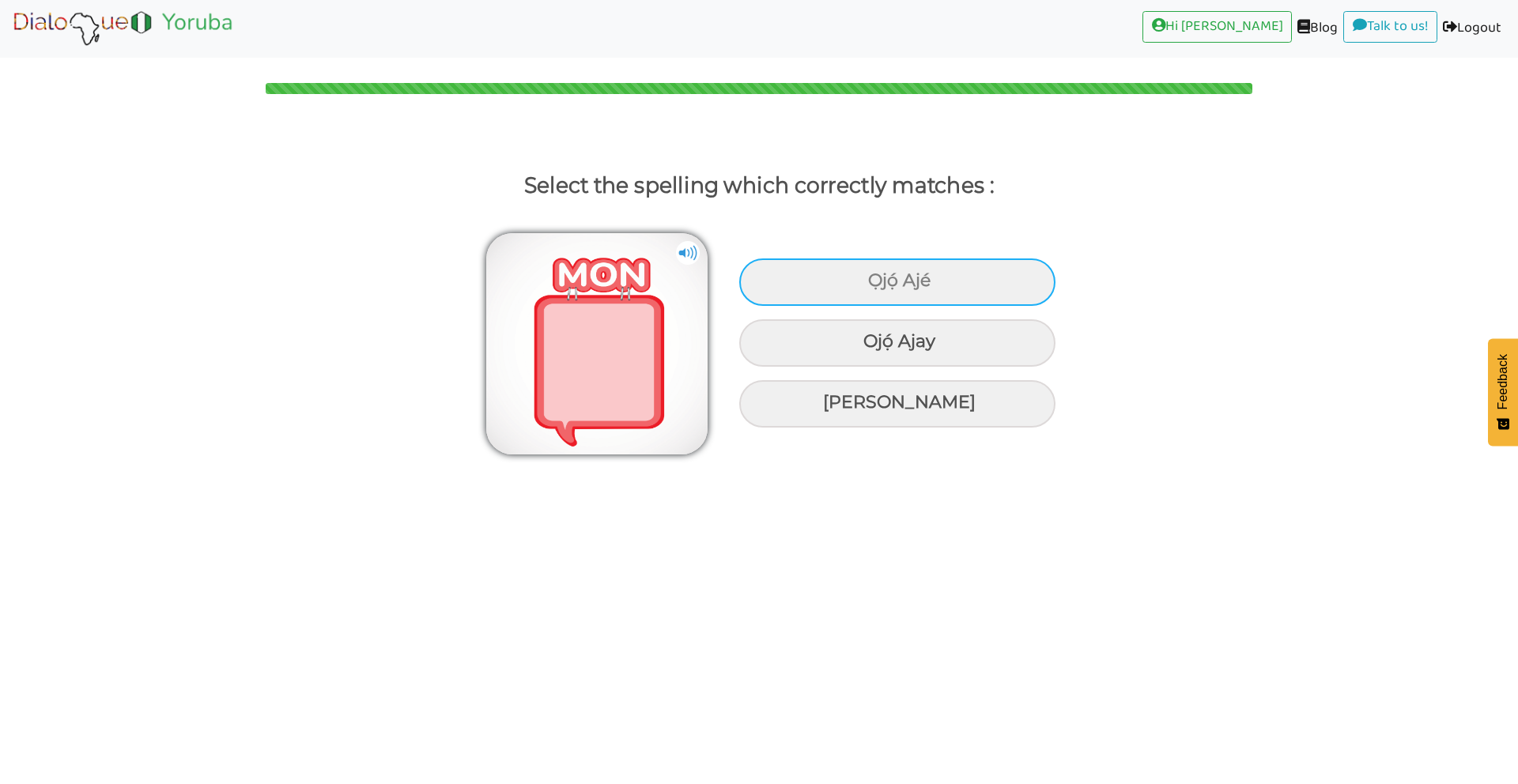
click at [939, 282] on div "Ọjọ́ Ajé" at bounding box center [896, 282] width 316 height 47
click at [875, 282] on input "Ọjọ́ Ajé" at bounding box center [870, 281] width 10 height 10
radio input "true"
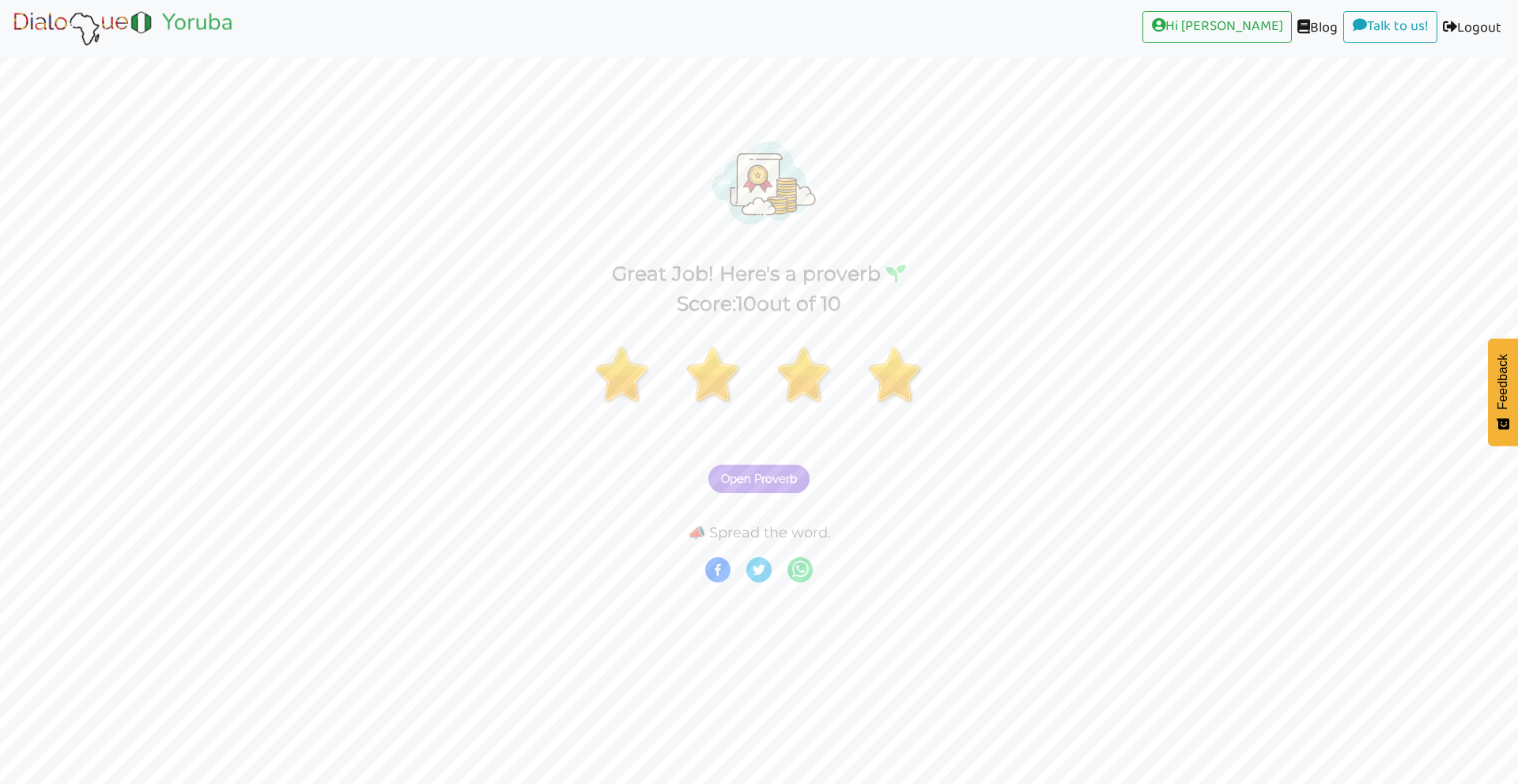
click at [745, 482] on span "Open Proverb" at bounding box center [759, 478] width 76 height 14
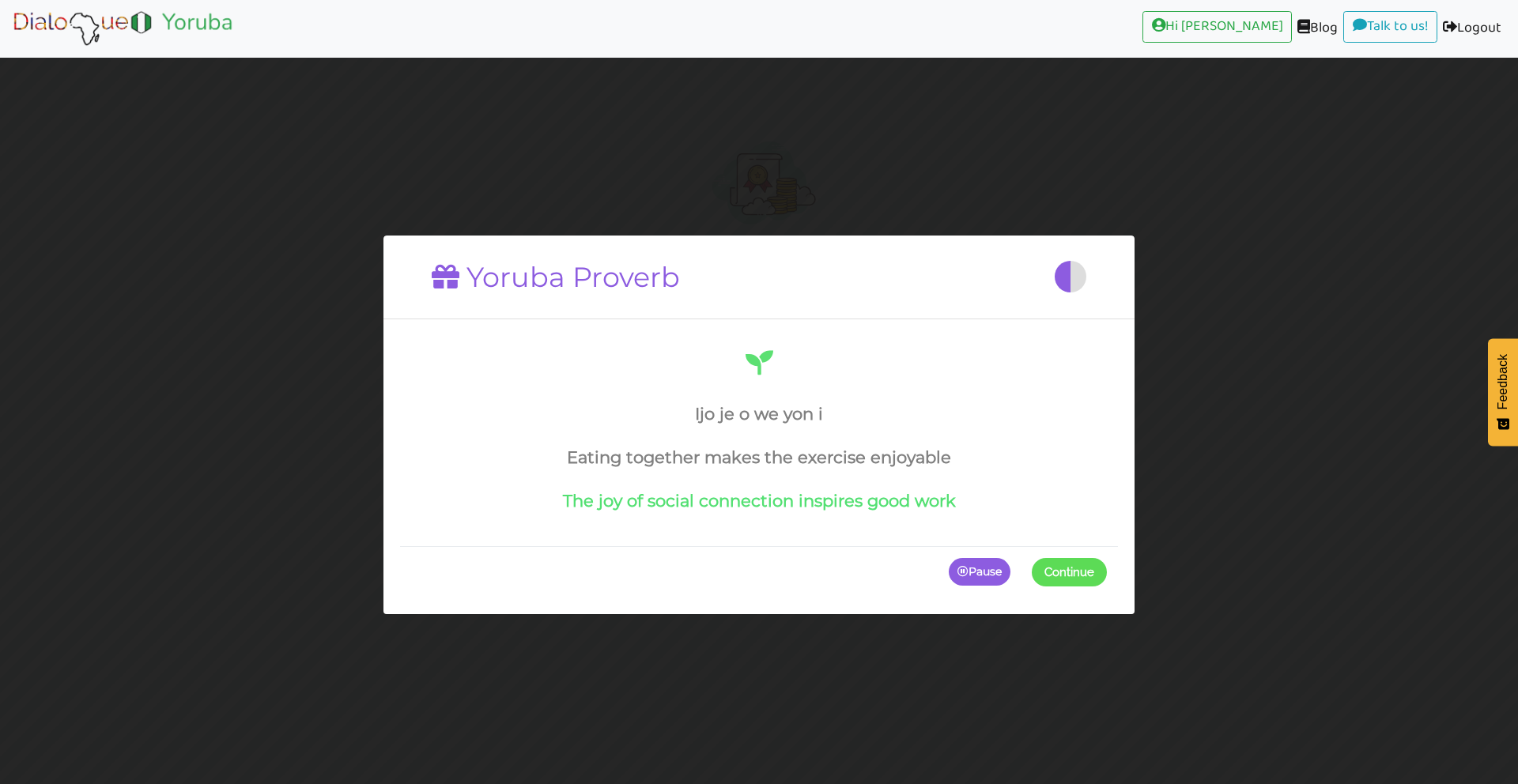
click at [1107, 564] on span at bounding box center [1107, 572] width 0 height 29
